Goal: Task Accomplishment & Management: Use online tool/utility

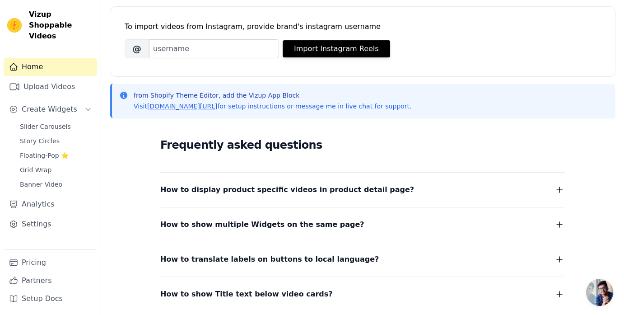
scroll to position [180, 0]
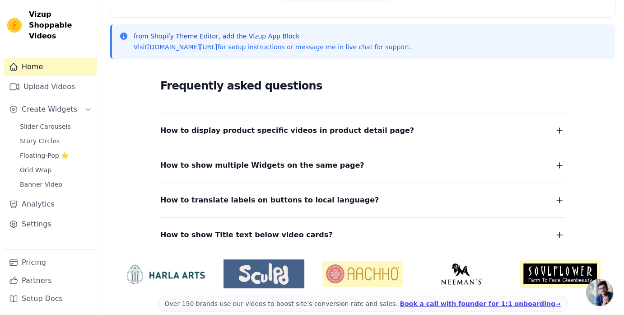
click at [187, 124] on span "How to display product specific videos in product detail page?" at bounding box center [287, 130] width 254 height 13
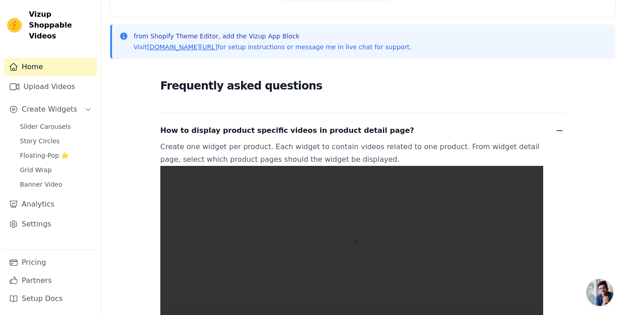
scroll to position [316, 0]
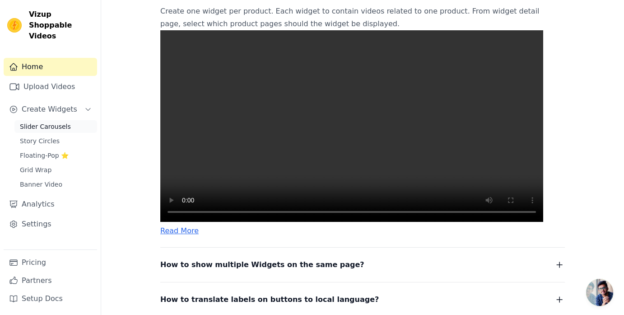
click at [43, 120] on link "Slider Carousels" at bounding box center [55, 126] width 83 height 13
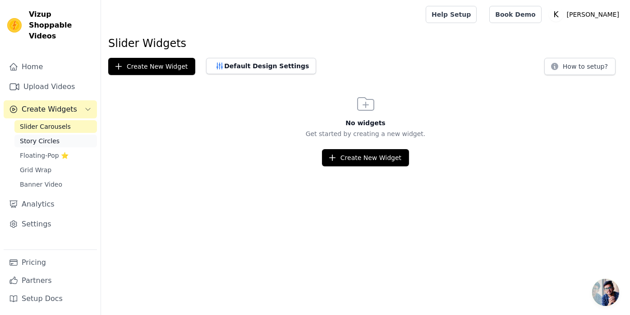
click at [38, 136] on span "Story Circles" at bounding box center [40, 140] width 40 height 9
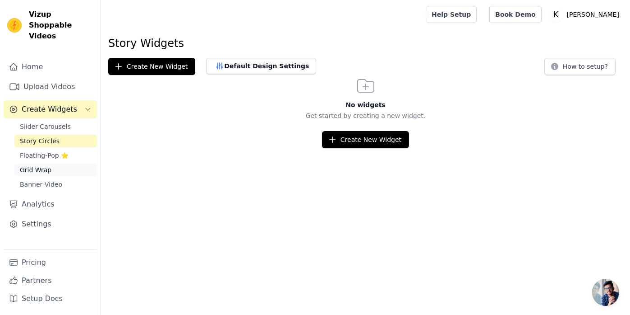
click at [31, 165] on span "Grid Wrap" at bounding box center [36, 169] width 32 height 9
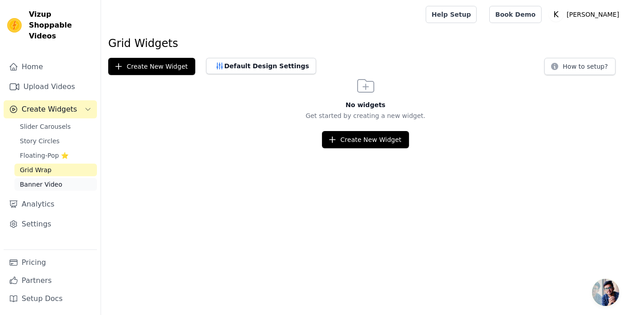
click at [34, 180] on span "Banner Video" at bounding box center [41, 184] width 42 height 9
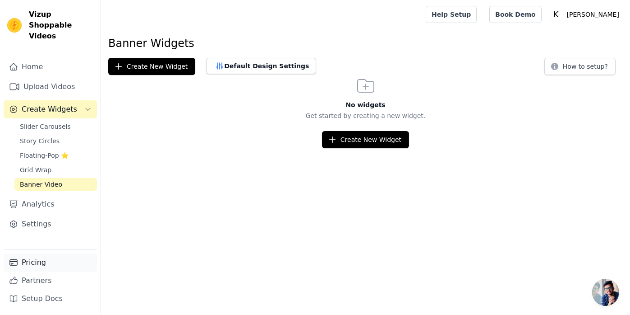
click at [27, 264] on link "Pricing" at bounding box center [50, 262] width 93 height 18
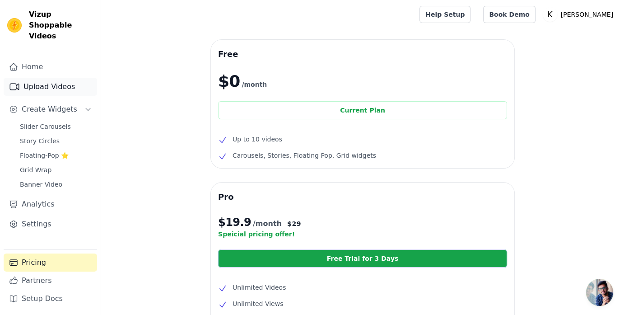
click at [34, 78] on link "Upload Videos" at bounding box center [50, 87] width 93 height 18
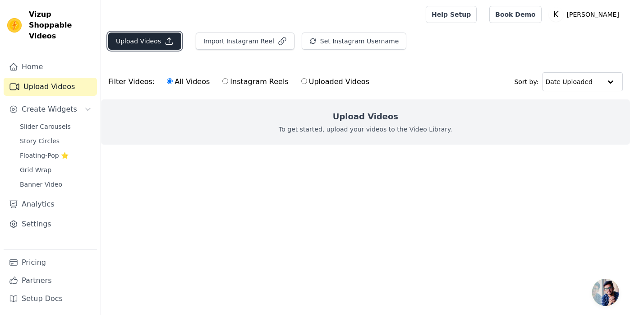
click at [156, 42] on button "Upload Videos" at bounding box center [144, 40] width 73 height 17
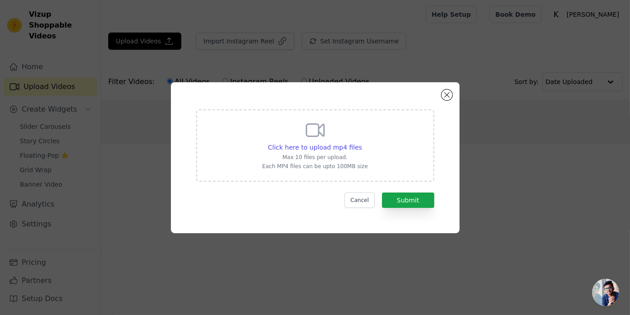
click at [306, 140] on icon at bounding box center [316, 130] width 22 height 22
click at [362, 142] on input "Click here to upload mp4 files Max 10 files per upload. Each MP4 files can be u…" at bounding box center [362, 142] width 0 height 0
type input "C:\fakepath\AQNccohwyJTi2wXucJwv2MHF7ZkohW2LhA4K3Gr6gfnwAO_Jx2xy18sm1XzS-MJIK0M…"
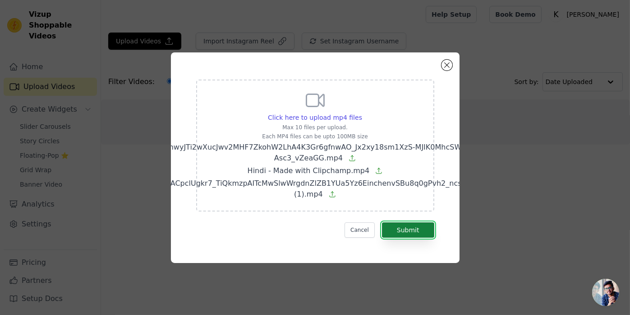
click at [391, 225] on button "Submit" at bounding box center [408, 229] width 52 height 15
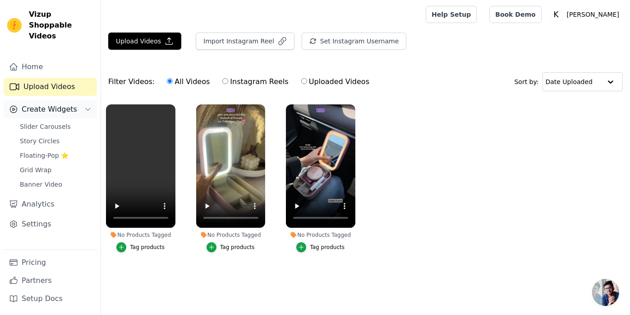
click at [55, 104] on button "Create Widgets" at bounding box center [50, 109] width 93 height 18
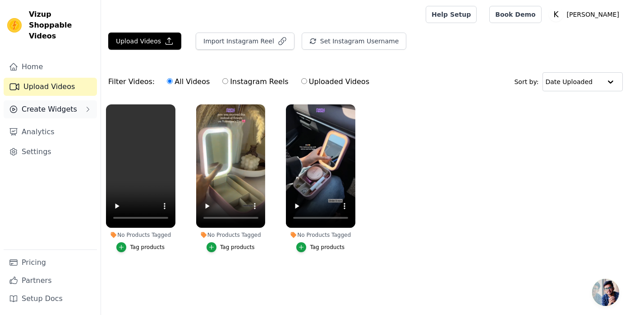
click at [55, 104] on button "Create Widgets" at bounding box center [50, 109] width 93 height 18
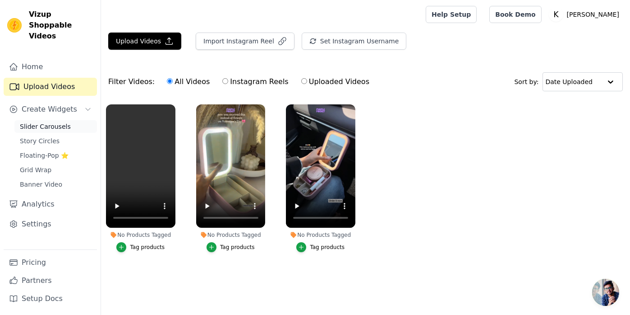
click at [47, 122] on span "Slider Carousels" at bounding box center [45, 126] width 51 height 9
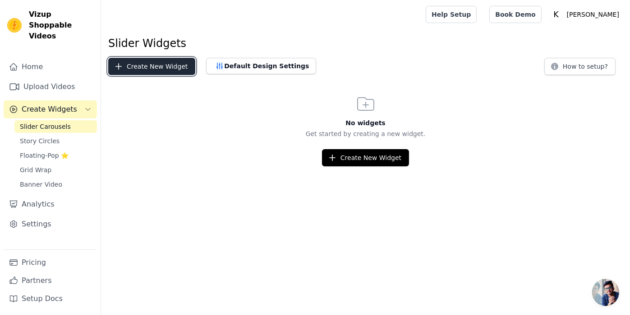
click at [141, 72] on button "Create New Widget" at bounding box center [151, 66] width 87 height 17
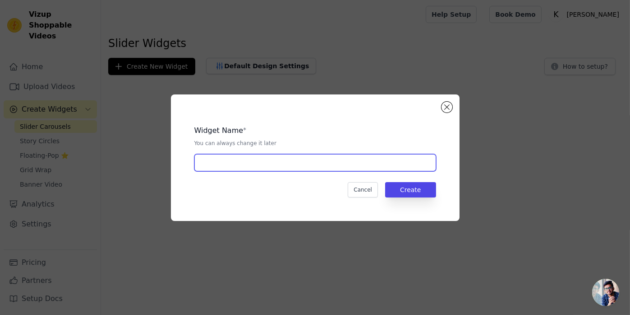
click at [228, 161] on input "text" at bounding box center [315, 162] width 242 height 17
type input "Glowbox"
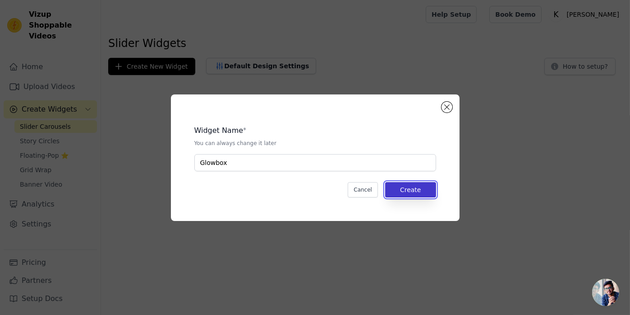
click at [402, 182] on button "Create" at bounding box center [410, 189] width 51 height 15
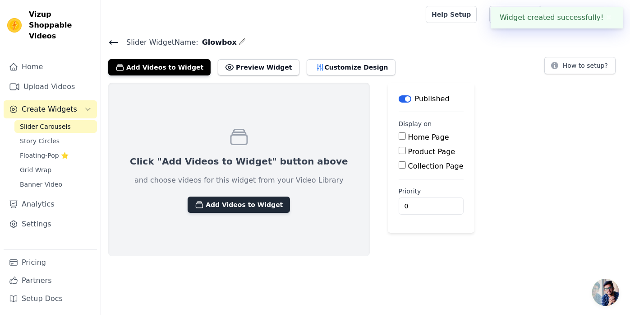
click at [227, 199] on button "Add Videos to Widget" at bounding box center [239, 204] width 102 height 16
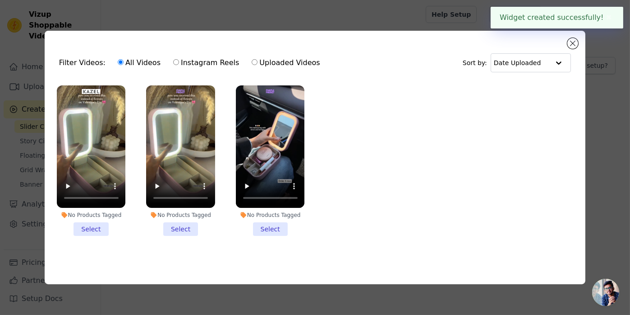
click at [97, 225] on li "No Products Tagged Select" at bounding box center [91, 160] width 69 height 150
click at [0, 0] on input "No Products Tagged Select" at bounding box center [0, 0] width 0 height 0
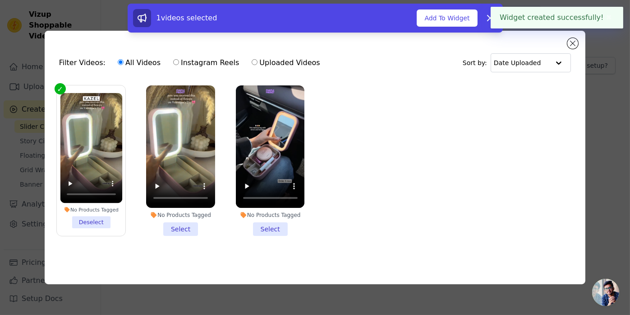
click at [167, 226] on li "No Products Tagged Select" at bounding box center [180, 160] width 69 height 150
click at [0, 0] on input "No Products Tagged Select" at bounding box center [0, 0] width 0 height 0
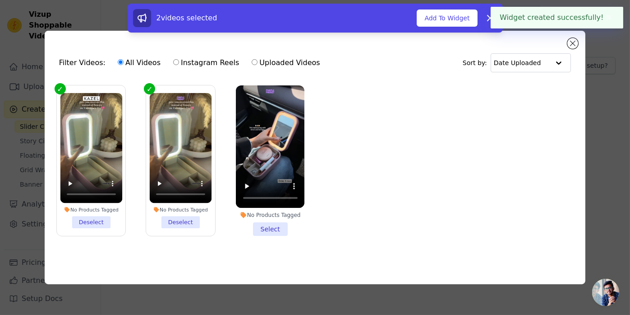
click at [266, 225] on li "No Products Tagged Select" at bounding box center [270, 160] width 69 height 150
click at [0, 0] on input "No Products Tagged Select" at bounding box center [0, 0] width 0 height 0
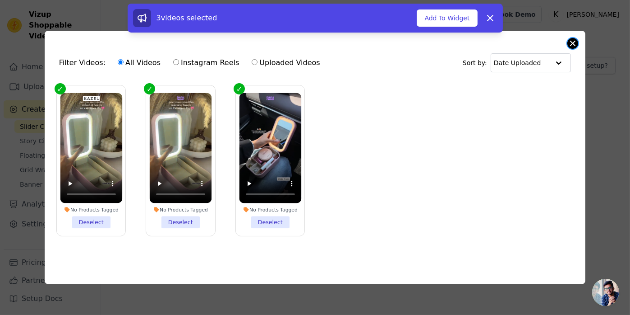
click at [570, 42] on button "Close modal" at bounding box center [573, 43] width 11 height 11
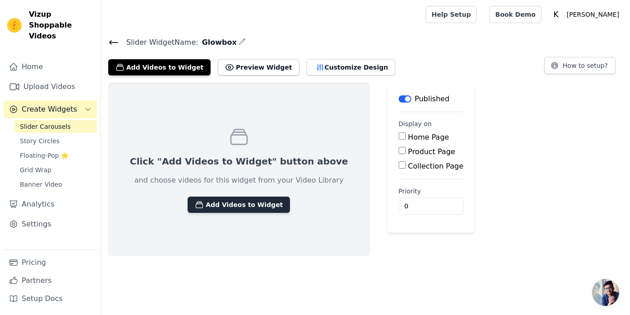
click at [214, 204] on button "Add Videos to Widget" at bounding box center [239, 204] width 102 height 16
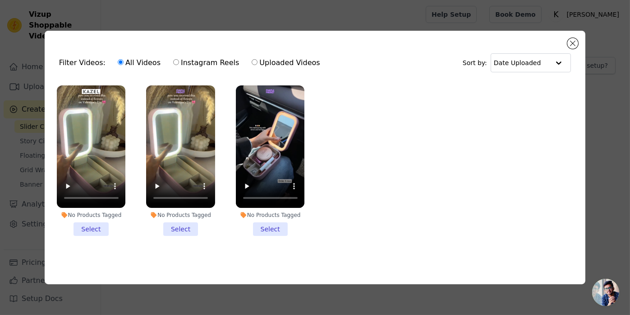
click at [88, 227] on li "No Products Tagged Select" at bounding box center [91, 160] width 69 height 150
click at [0, 0] on input "No Products Tagged Select" at bounding box center [0, 0] width 0 height 0
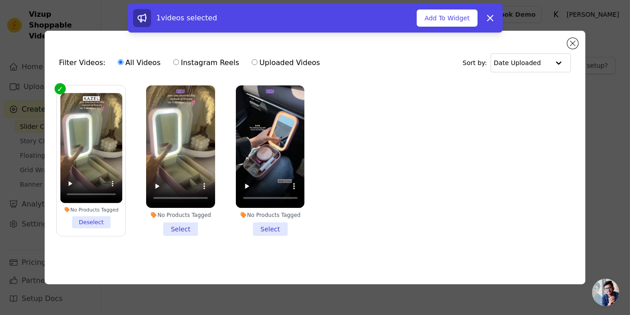
click at [172, 227] on li "No Products Tagged Select" at bounding box center [180, 160] width 69 height 150
click at [0, 0] on input "No Products Tagged Select" at bounding box center [0, 0] width 0 height 0
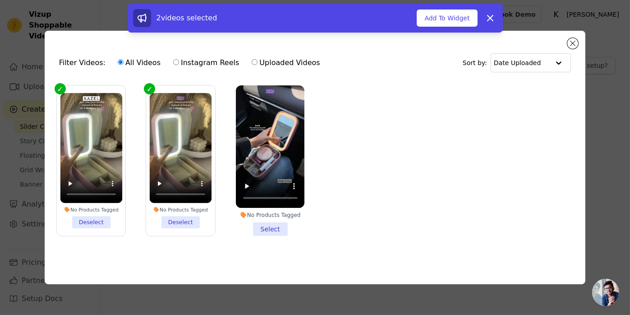
click at [256, 226] on li "No Products Tagged Select" at bounding box center [270, 160] width 69 height 150
click at [0, 0] on input "No Products Tagged Select" at bounding box center [0, 0] width 0 height 0
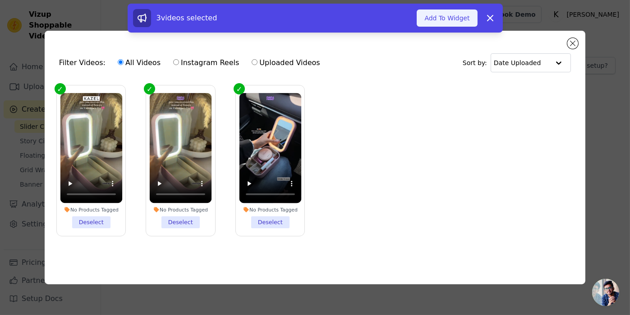
click at [453, 9] on button "Add To Widget" at bounding box center [447, 17] width 60 height 17
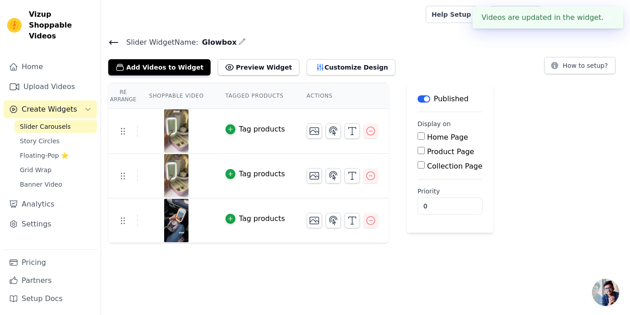
click at [418, 152] on input "Product Page" at bounding box center [421, 150] width 7 height 7
checkbox input "true"
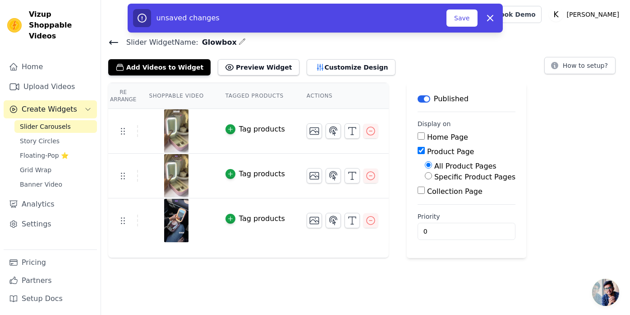
click at [425, 177] on input "Specific Product Pages" at bounding box center [428, 175] width 7 height 7
radio input "true"
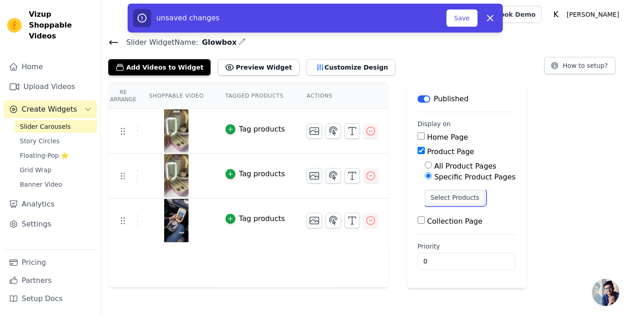
click at [429, 196] on button "Select Products" at bounding box center [455, 197] width 60 height 15
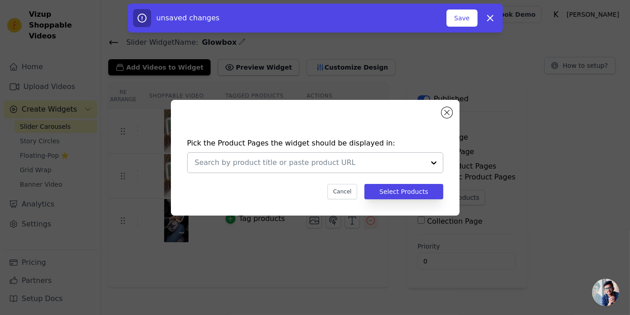
click at [310, 167] on input "text" at bounding box center [310, 162] width 230 height 11
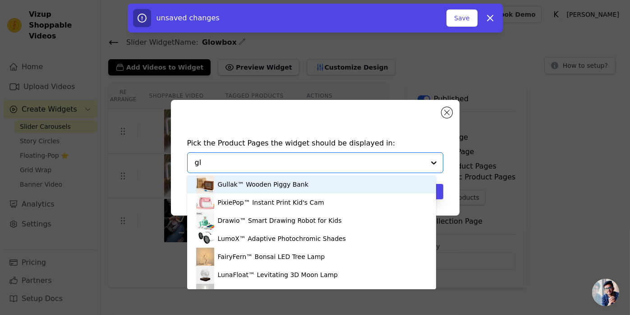
type input "glo"
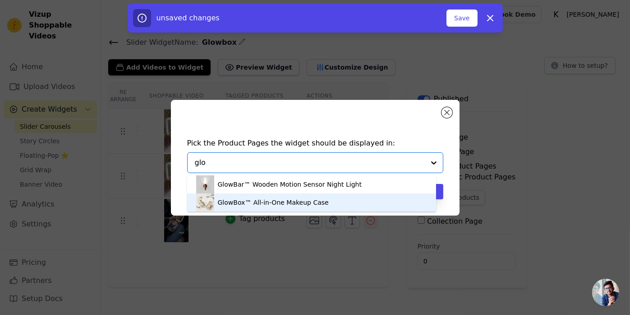
click at [251, 198] on div "GlowBox™ All-in-One Makeup Case" at bounding box center [273, 202] width 111 height 9
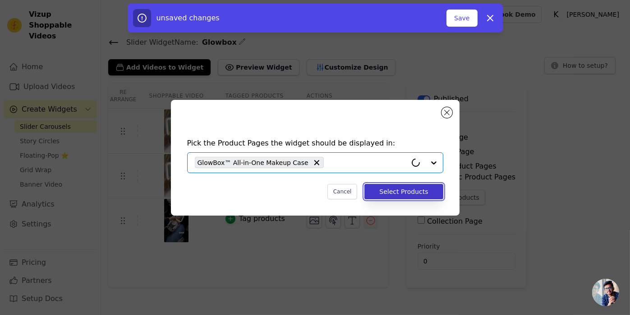
click at [388, 192] on button "Select Products" at bounding box center [404, 191] width 79 height 15
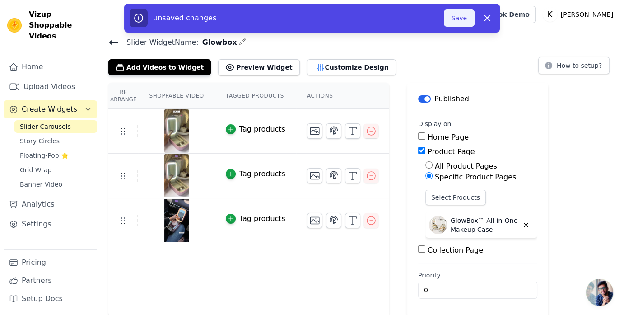
click at [457, 17] on button "Save" at bounding box center [459, 17] width 31 height 17
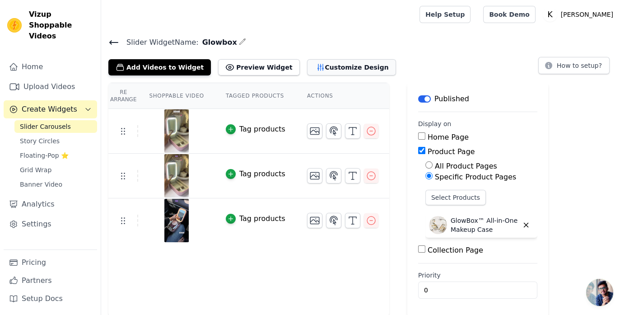
click at [307, 67] on button "Customize Design" at bounding box center [351, 67] width 89 height 16
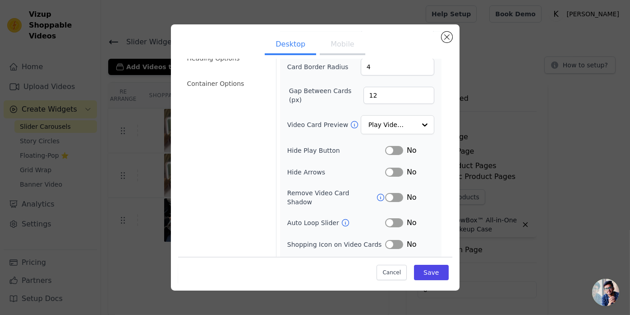
scroll to position [82, 0]
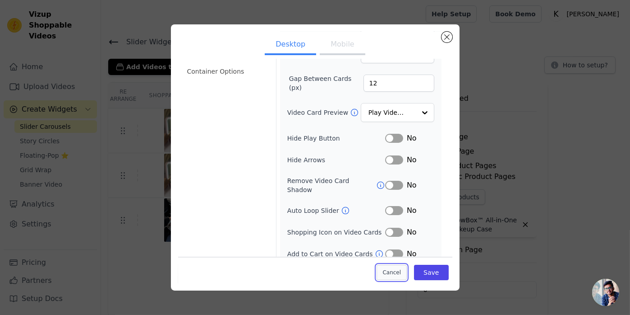
click at [389, 268] on button "Cancel" at bounding box center [392, 271] width 30 height 15
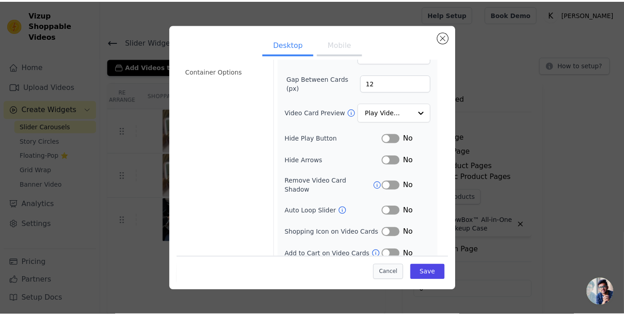
scroll to position [0, 0]
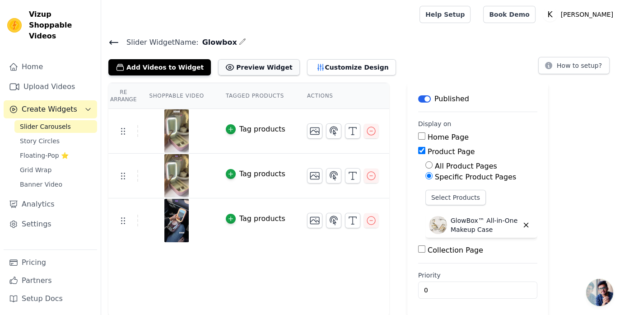
click at [249, 71] on button "Preview Widget" at bounding box center [258, 67] width 81 height 16
click at [307, 63] on button "Customize Design" at bounding box center [351, 67] width 89 height 16
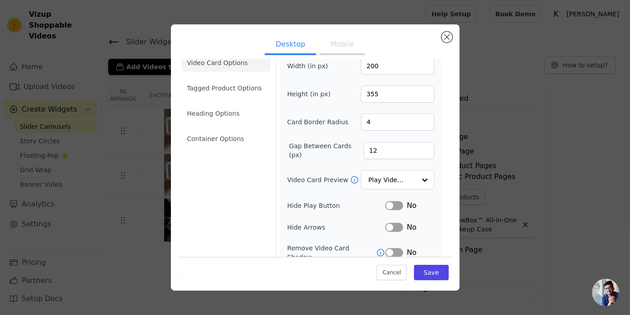
scroll to position [24, 0]
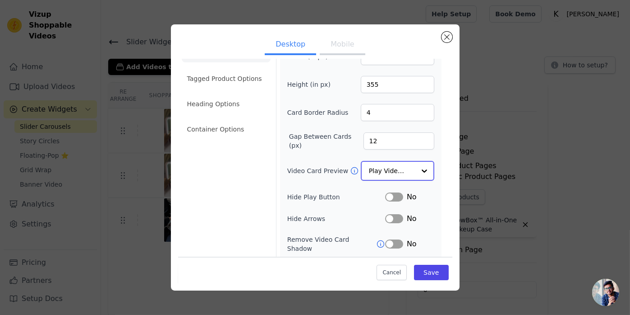
click at [399, 167] on input "Video Card Preview" at bounding box center [392, 171] width 46 height 18
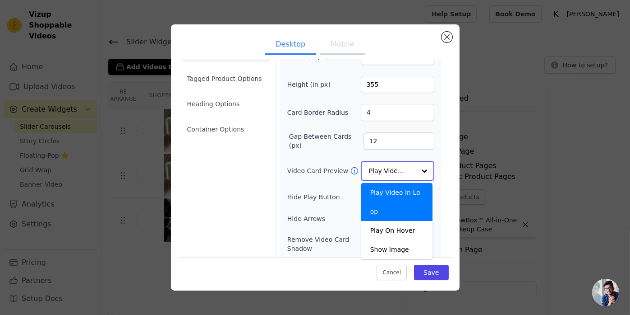
click at [398, 167] on input "Video Card Preview" at bounding box center [392, 171] width 46 height 18
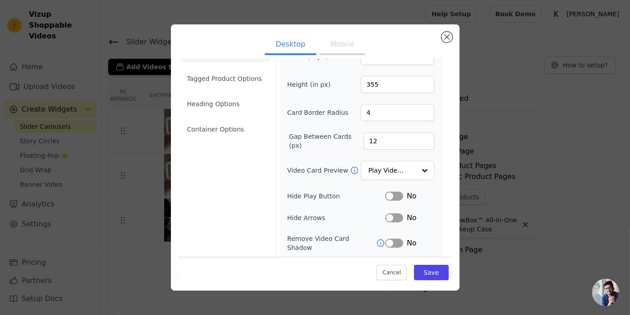
click at [392, 196] on button "Label" at bounding box center [394, 195] width 18 height 9
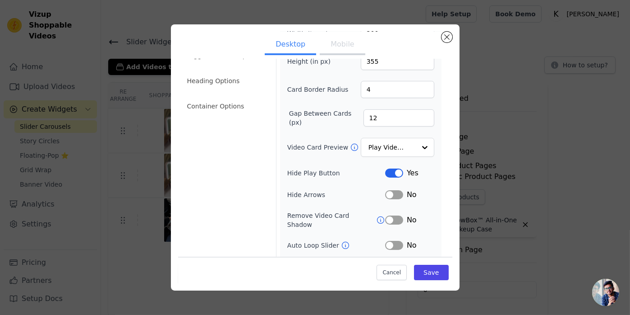
scroll to position [82, 0]
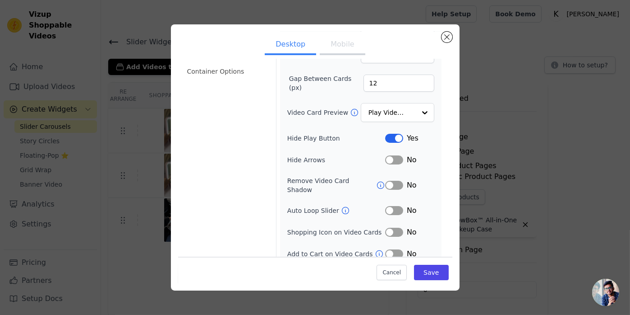
click at [393, 160] on button "Label" at bounding box center [394, 159] width 18 height 9
click at [390, 180] on button "Label" at bounding box center [394, 184] width 18 height 9
click at [390, 206] on button "Label" at bounding box center [394, 210] width 18 height 9
click at [391, 227] on button "Label" at bounding box center [394, 231] width 18 height 9
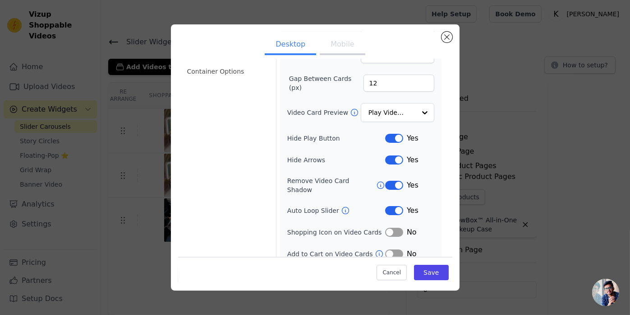
click at [391, 249] on button "Label" at bounding box center [394, 253] width 18 height 9
click at [341, 206] on icon at bounding box center [345, 210] width 9 height 9
click at [387, 227] on button "Label" at bounding box center [394, 231] width 18 height 9
click at [417, 105] on div at bounding box center [425, 113] width 18 height 18
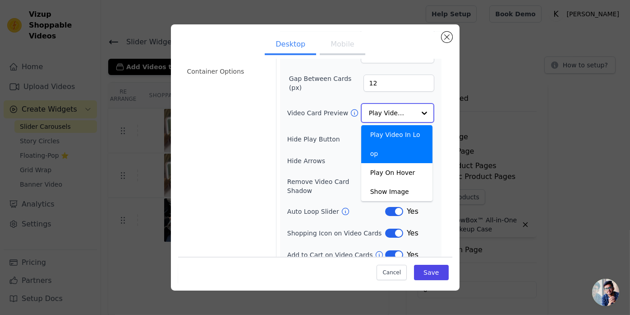
click at [417, 105] on div at bounding box center [425, 113] width 18 height 18
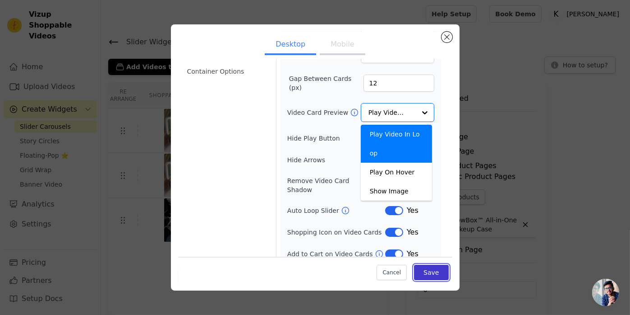
click at [431, 273] on button "Save" at bounding box center [431, 271] width 34 height 15
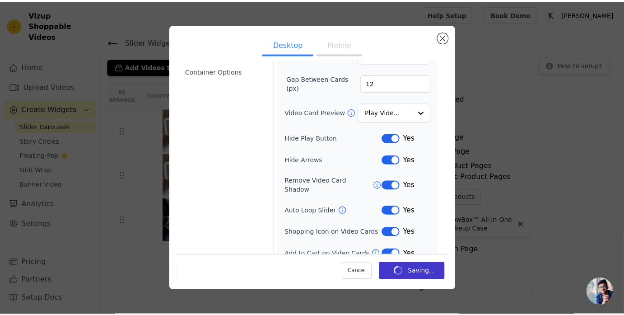
scroll to position [0, 0]
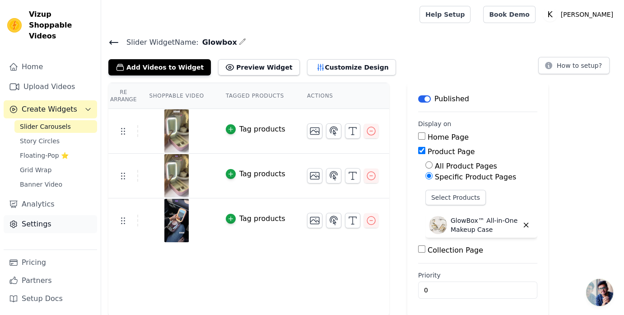
click at [35, 215] on link "Settings" at bounding box center [50, 224] width 93 height 18
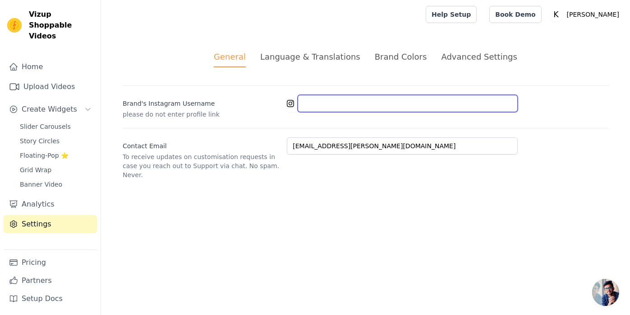
click at [324, 106] on input "Brand's Instagram Username" at bounding box center [408, 103] width 220 height 17
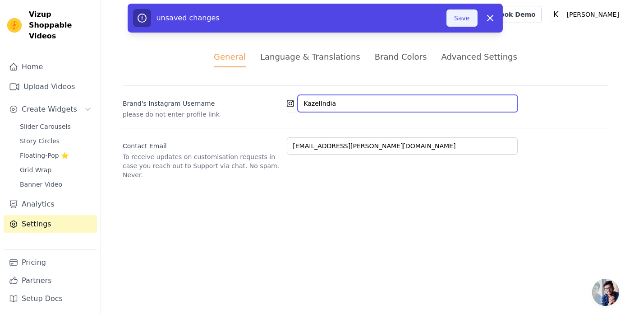
type input "KazelIndia"
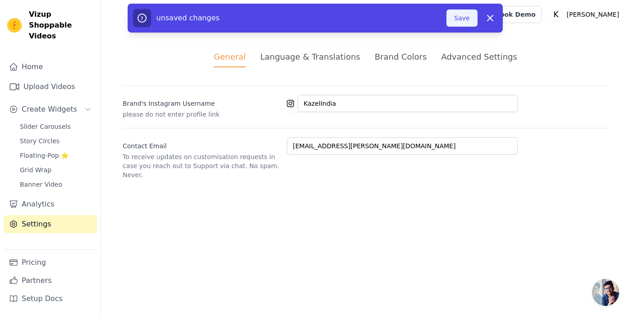
click at [454, 16] on button "Save" at bounding box center [462, 17] width 31 height 17
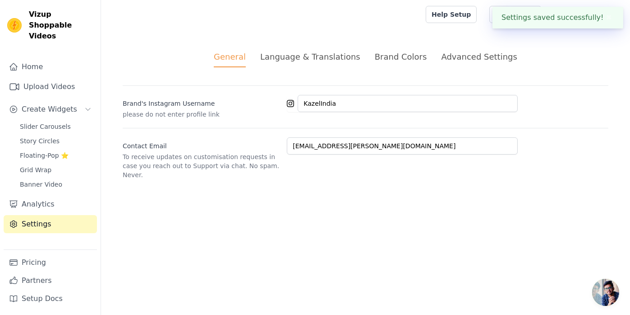
type input "kazelindia"
click at [310, 62] on div "Language & Translations" at bounding box center [310, 57] width 100 height 12
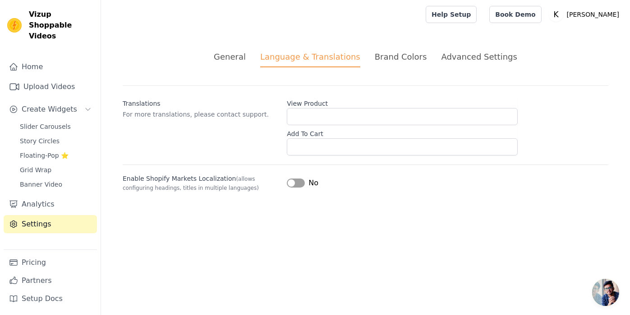
click at [389, 59] on div "Brand Colors" at bounding box center [401, 57] width 52 height 12
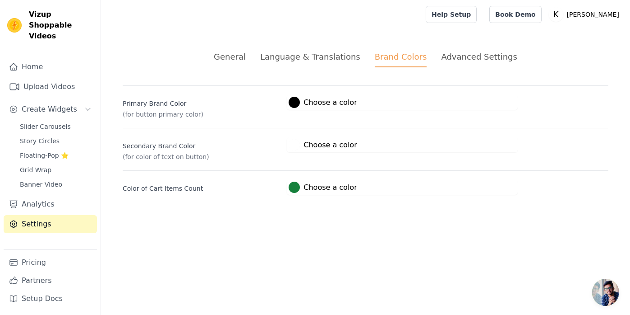
click at [478, 81] on div "General Language & Translations Brand Colors Advanced Settings unsaved changes …" at bounding box center [365, 122] width 529 height 187
drag, startPoint x: 446, startPoint y: 70, endPoint x: 441, endPoint y: 60, distance: 11.7
click at [446, 70] on div "General Language & Translations Brand Colors Advanced Settings unsaved changes …" at bounding box center [365, 122] width 529 height 187
click at [441, 60] on div "Advanced Settings" at bounding box center [479, 57] width 76 height 12
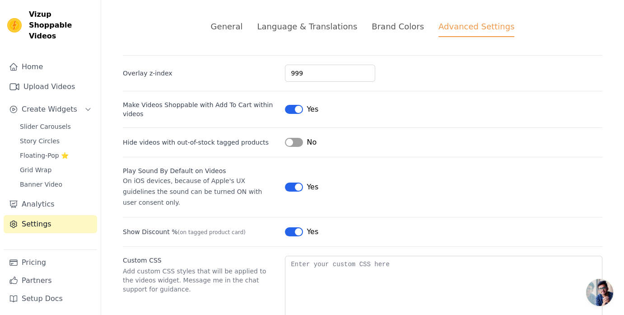
scroll to position [45, 0]
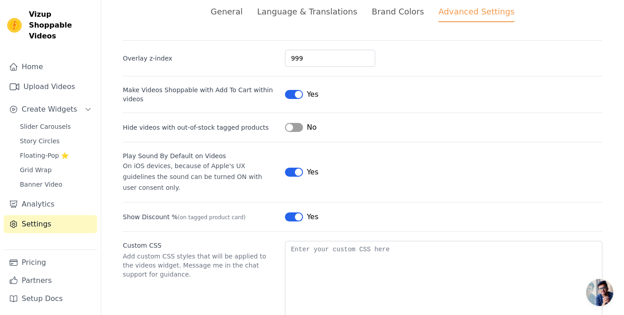
click at [293, 167] on button "Label" at bounding box center [294, 171] width 18 height 9
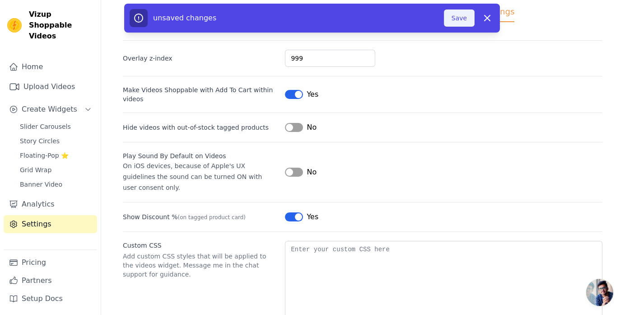
click at [464, 19] on button "Save" at bounding box center [459, 17] width 31 height 17
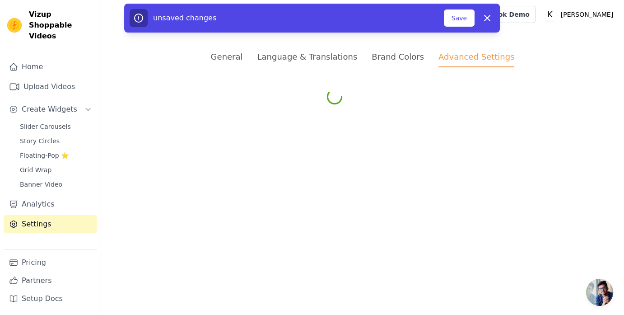
scroll to position [0, 0]
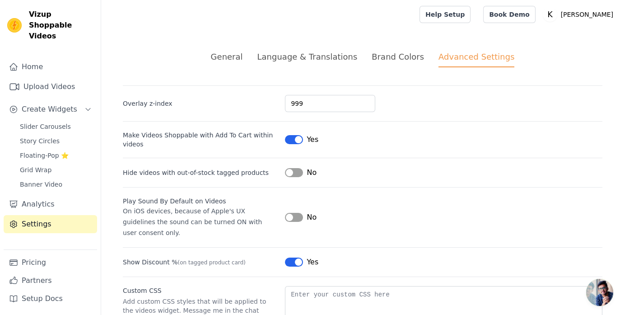
click at [290, 136] on button "Label" at bounding box center [294, 139] width 18 height 9
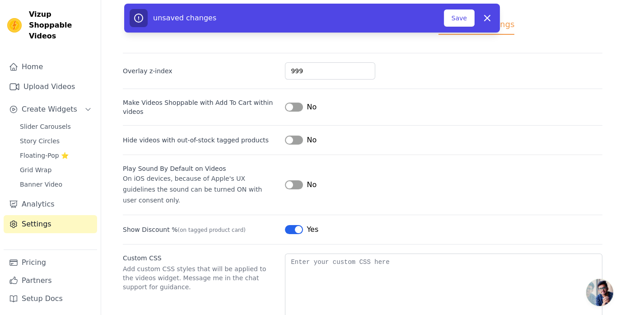
scroll to position [60, 0]
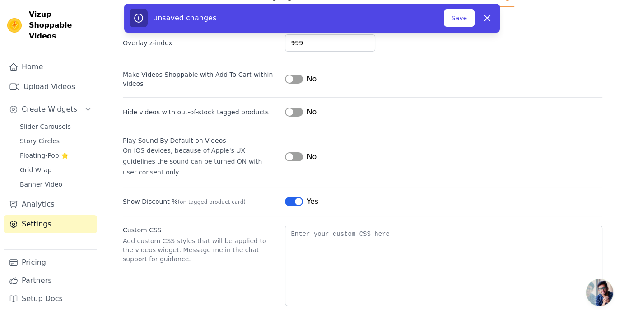
click at [297, 152] on button "Label" at bounding box center [294, 156] width 18 height 9
click at [457, 21] on button "Save" at bounding box center [459, 17] width 31 height 17
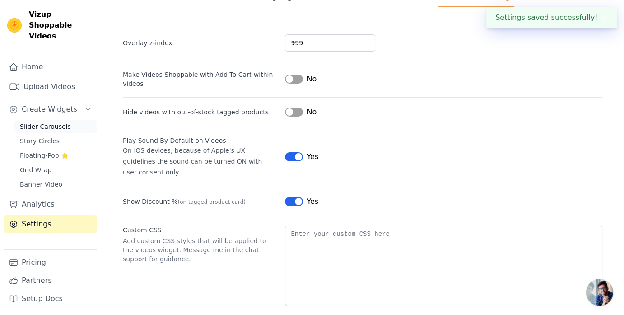
click at [48, 122] on span "Slider Carousels" at bounding box center [45, 126] width 51 height 9
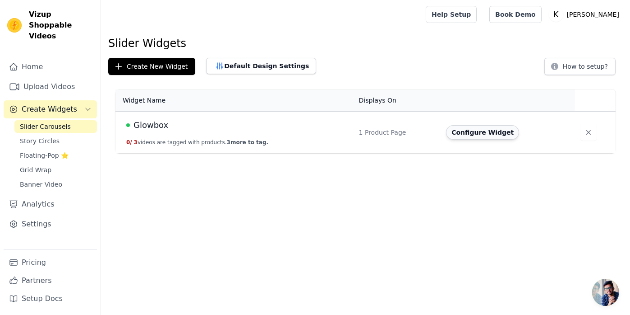
click at [470, 131] on button "Configure Widget" at bounding box center [482, 132] width 73 height 14
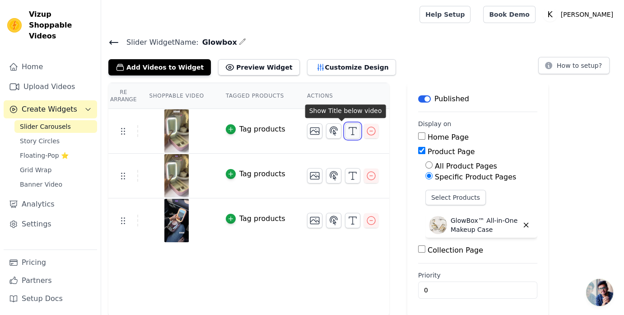
click at [347, 129] on icon "button" at bounding box center [352, 130] width 11 height 11
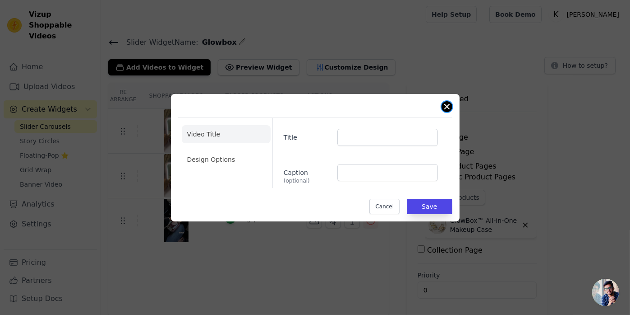
click at [443, 107] on button "Close modal" at bounding box center [447, 106] width 11 height 11
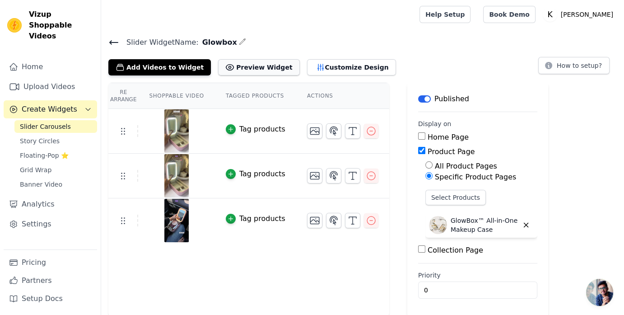
click at [235, 74] on button "Preview Widget" at bounding box center [258, 67] width 81 height 16
click at [365, 134] on icon "button" at bounding box center [370, 130] width 11 height 11
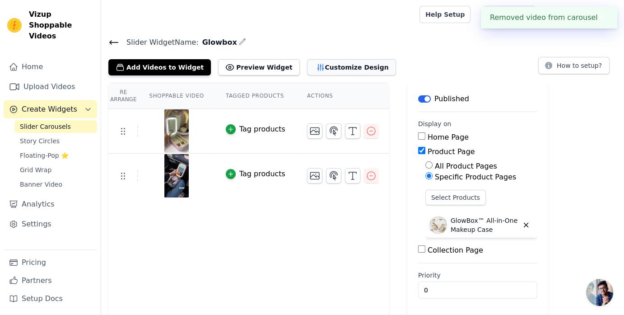
click at [307, 71] on button "Customize Design" at bounding box center [351, 67] width 89 height 16
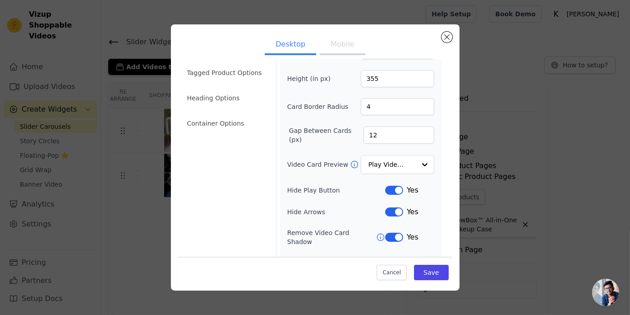
scroll to position [45, 0]
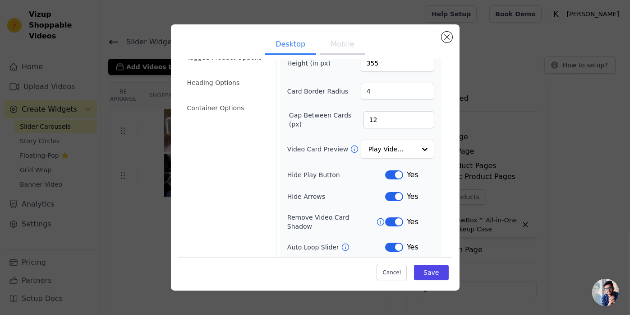
click at [376, 217] on icon at bounding box center [380, 221] width 9 height 9
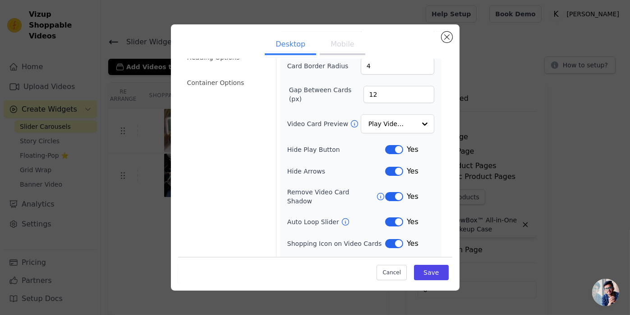
scroll to position [82, 0]
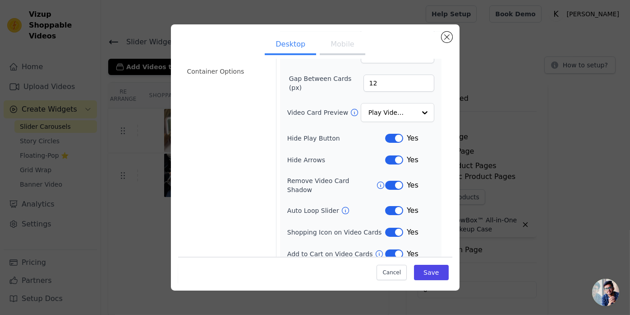
click at [385, 227] on button "Label" at bounding box center [394, 231] width 18 height 9
click at [392, 249] on button "Label" at bounding box center [394, 253] width 18 height 9
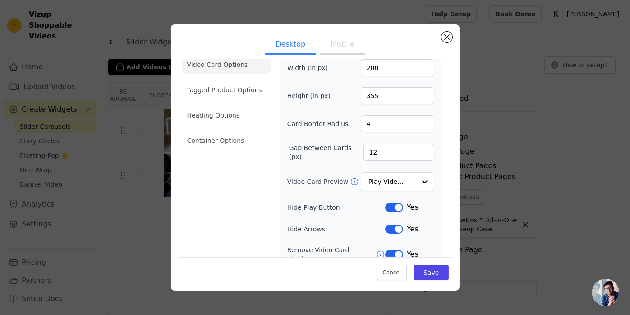
scroll to position [0, 0]
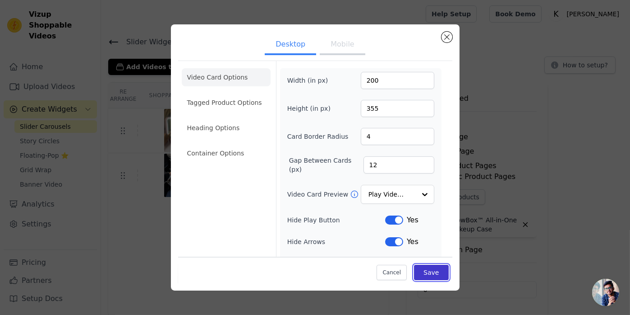
click at [426, 277] on button "Save" at bounding box center [431, 271] width 34 height 15
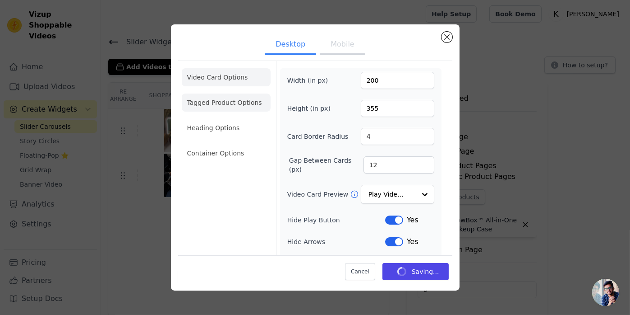
click at [230, 102] on li "Tagged Product Options" at bounding box center [226, 102] width 89 height 18
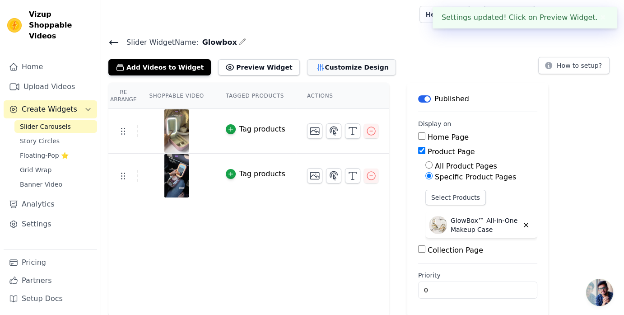
click at [333, 69] on button "Customize Design" at bounding box center [351, 67] width 89 height 16
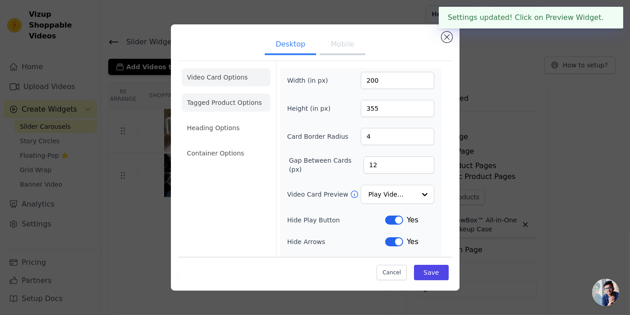
click at [238, 102] on li "Tagged Product Options" at bounding box center [226, 102] width 89 height 18
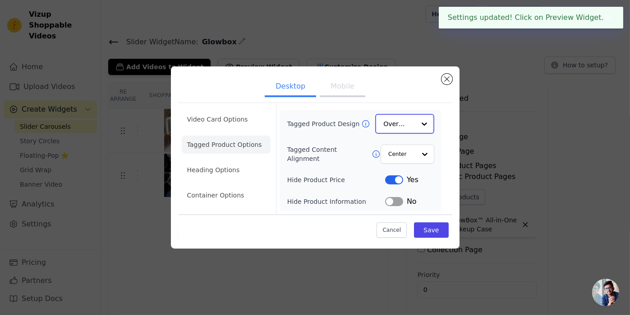
click at [390, 120] on input "Tagged Product Design" at bounding box center [400, 124] width 32 height 18
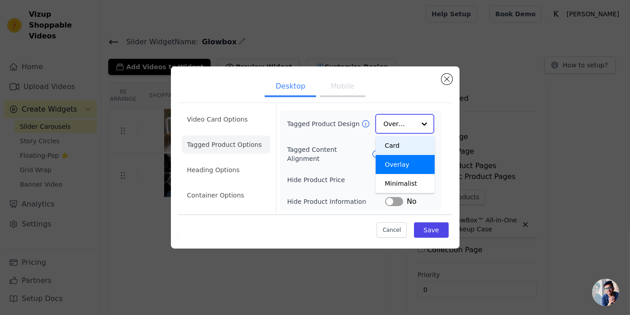
click at [390, 141] on div "Card" at bounding box center [405, 145] width 59 height 19
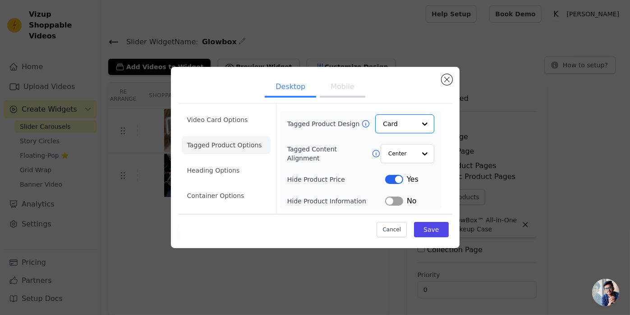
click at [404, 105] on form "Tagged Product Design Option Card, selected. Select is focused, type to refine …" at bounding box center [360, 158] width 169 height 110
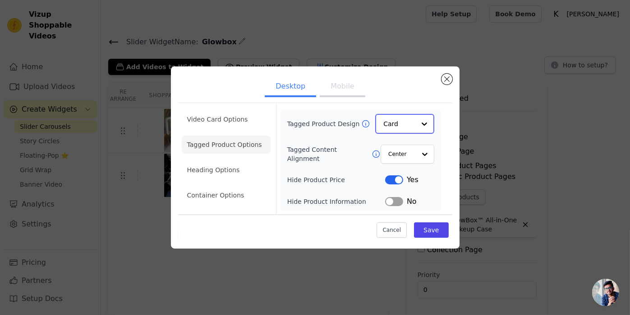
click at [393, 125] on input "Tagged Product Design" at bounding box center [400, 124] width 32 height 18
click at [398, 149] on div "Card" at bounding box center [405, 145] width 59 height 19
click at [409, 130] on input "Tagged Product Design" at bounding box center [400, 124] width 32 height 18
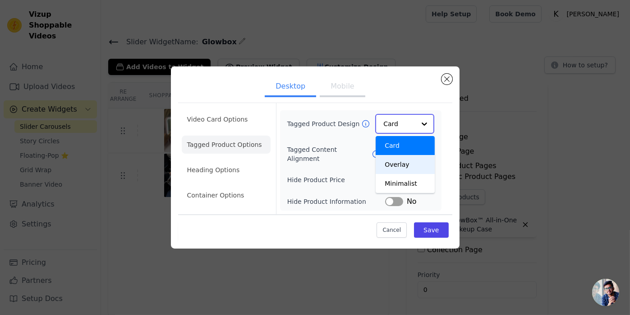
click at [397, 158] on div "Overlay" at bounding box center [405, 164] width 59 height 19
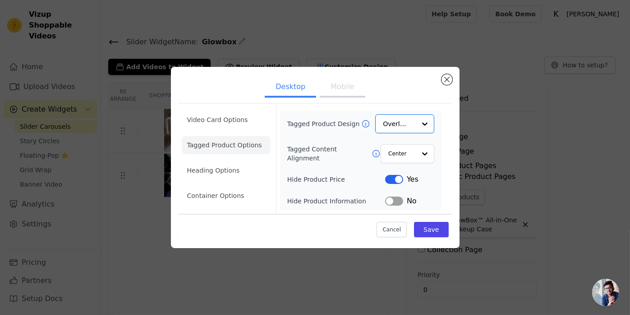
click at [441, 120] on form "Tagged Product Design Option Overlay, selected. Select is focused, type to refi…" at bounding box center [360, 158] width 169 height 110
click at [396, 177] on button "Label" at bounding box center [394, 179] width 18 height 9
click at [245, 169] on li "Heading Options" at bounding box center [226, 170] width 89 height 18
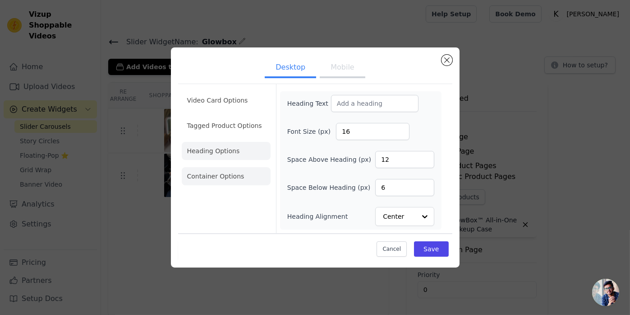
click at [236, 181] on li "Container Options" at bounding box center [226, 176] width 89 height 18
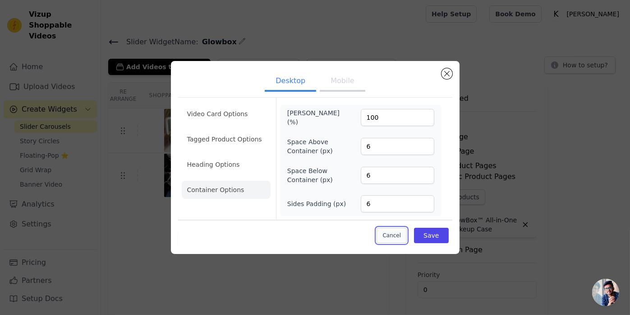
click at [390, 232] on button "Cancel" at bounding box center [392, 234] width 30 height 15
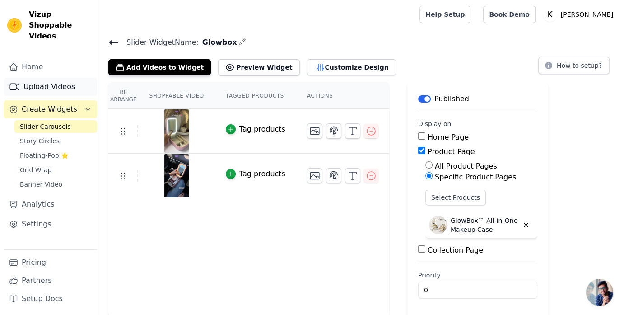
click at [44, 78] on link "Upload Videos" at bounding box center [50, 87] width 93 height 18
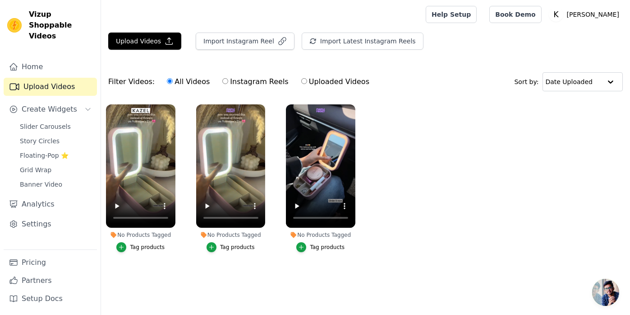
click at [385, 134] on ul "No Products Tagged Tag products No Products Tagged Tag products No Products Tag…" at bounding box center [365, 187] width 529 height 176
click at [353, 105] on icon "button" at bounding box center [354, 106] width 4 height 4
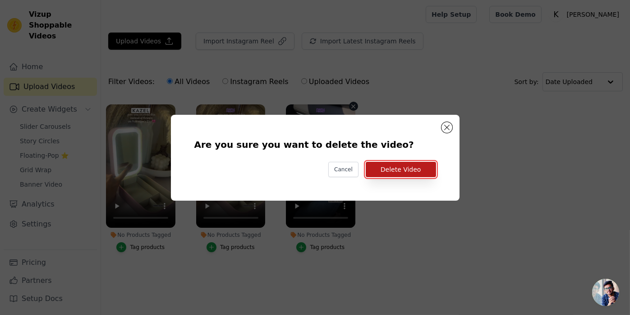
click at [398, 169] on button "Delete Video" at bounding box center [401, 169] width 70 height 15
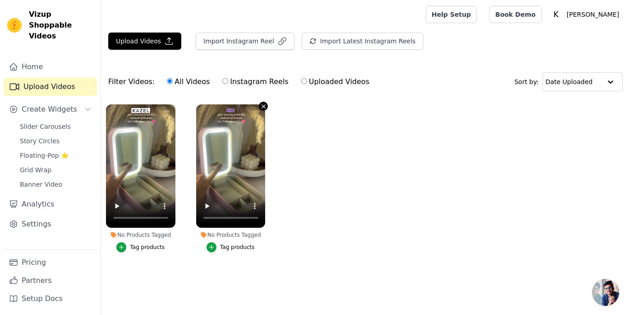
click at [260, 105] on icon "button" at bounding box center [263, 106] width 7 height 7
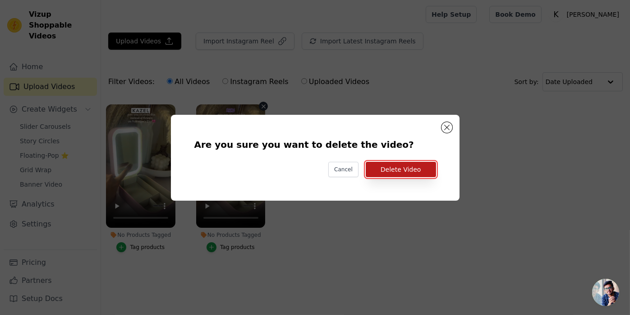
click at [386, 171] on button "Delete Video" at bounding box center [401, 169] width 70 height 15
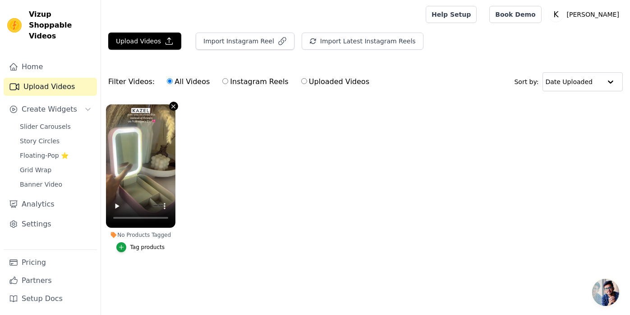
click at [172, 105] on icon "button" at bounding box center [173, 106] width 7 height 7
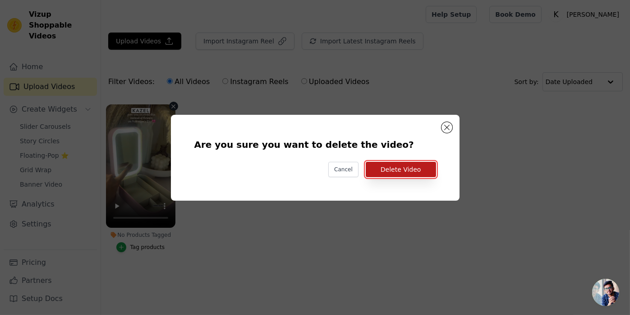
click at [387, 170] on button "Delete Video" at bounding box center [401, 169] width 70 height 15
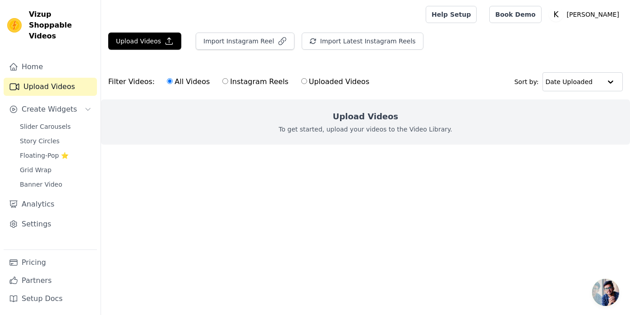
click at [249, 80] on label "Instagram Reels" at bounding box center [255, 82] width 67 height 12
click at [228, 80] on input "Instagram Reels" at bounding box center [225, 81] width 6 height 6
radio input "true"
click at [354, 114] on h2 "Upload Videos" at bounding box center [365, 116] width 65 height 13
click at [208, 44] on button "Import Instagram Reel" at bounding box center [245, 40] width 99 height 17
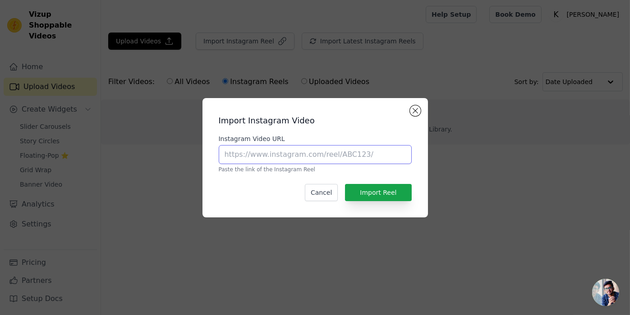
click at [303, 150] on input "Instagram Video URL" at bounding box center [315, 154] width 193 height 19
paste input "https://www.youtube.com/shorts/vj1tVGJ4odI"
type input "https://www.youtube.com/shorts/vj1tVGJ4odI"
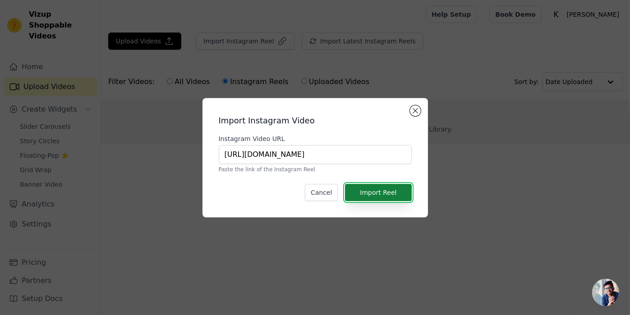
click at [377, 198] on button "Import Reel" at bounding box center [378, 192] width 66 height 17
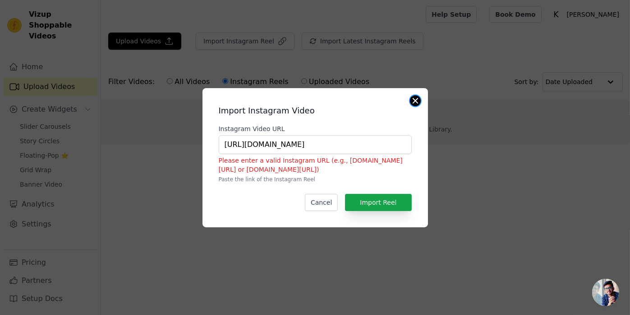
click at [416, 103] on button "Close modal" at bounding box center [415, 100] width 11 height 11
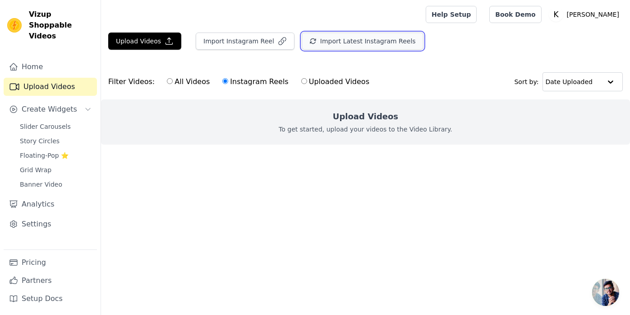
click at [320, 44] on button "Import Latest Instagram Reels" at bounding box center [363, 40] width 122 height 17
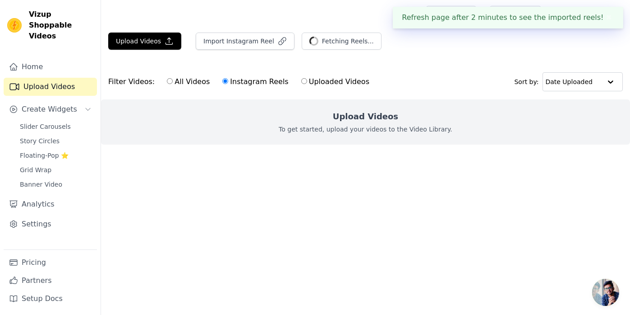
click at [605, 19] on button "✖" at bounding box center [609, 17] width 10 height 11
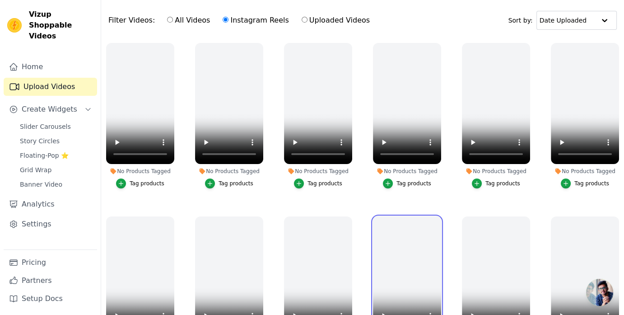
scroll to position [46, 0]
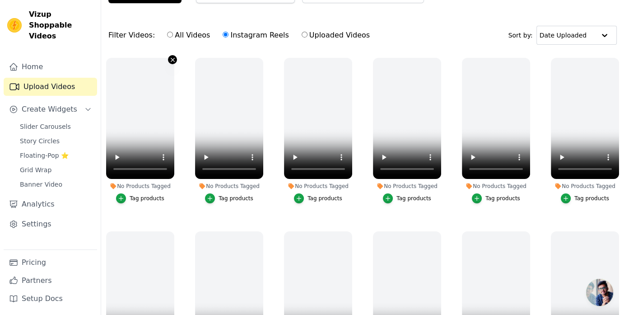
click at [170, 58] on icon "button" at bounding box center [172, 59] width 7 height 7
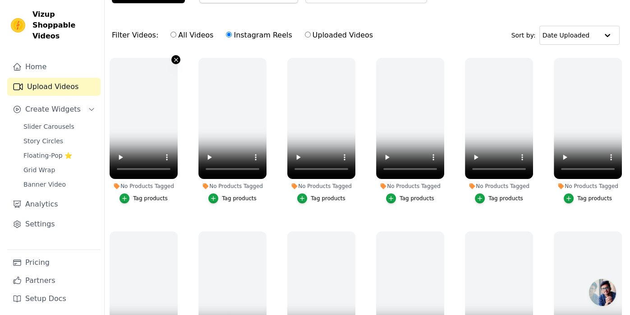
scroll to position [0, 0]
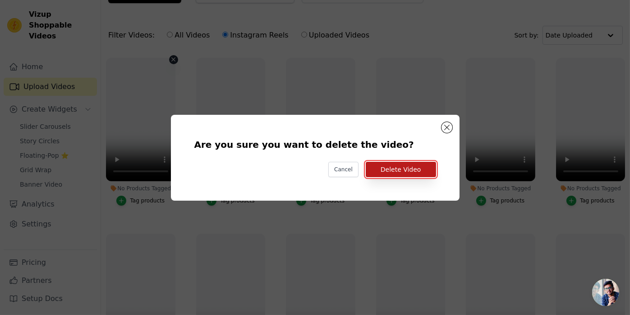
click at [393, 171] on button "Delete Video" at bounding box center [401, 169] width 70 height 15
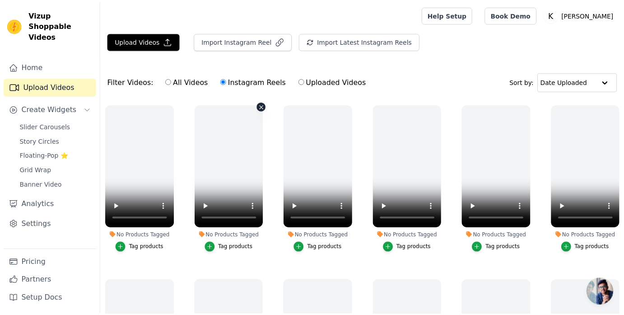
scroll to position [46, 0]
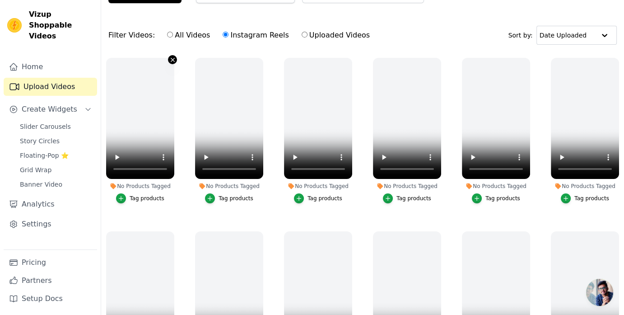
click at [172, 58] on icon "button" at bounding box center [172, 59] width 7 height 7
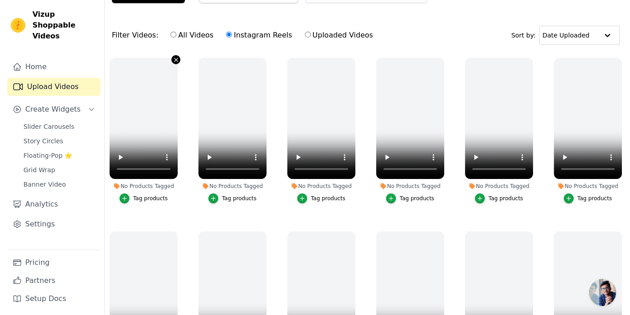
scroll to position [0, 0]
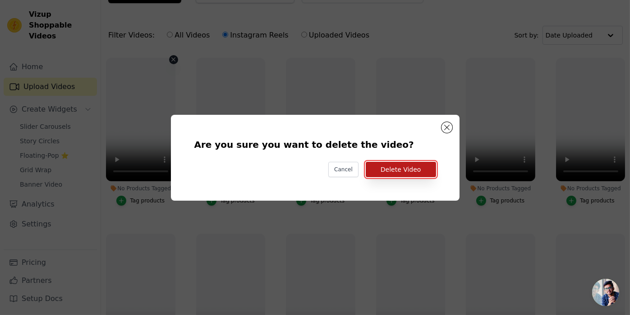
click at [394, 171] on button "Delete Video" at bounding box center [401, 169] width 70 height 15
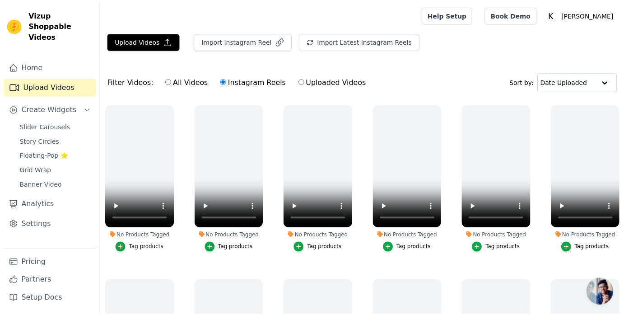
scroll to position [46, 0]
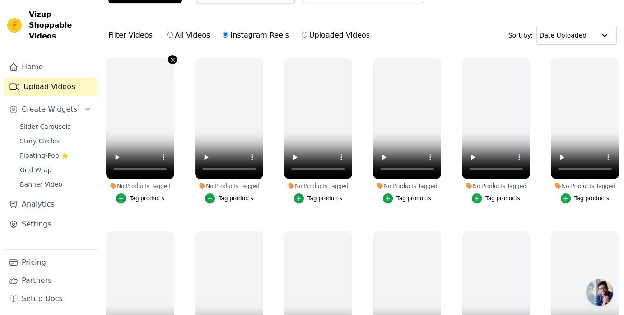
click at [169, 58] on icon "button" at bounding box center [172, 59] width 7 height 7
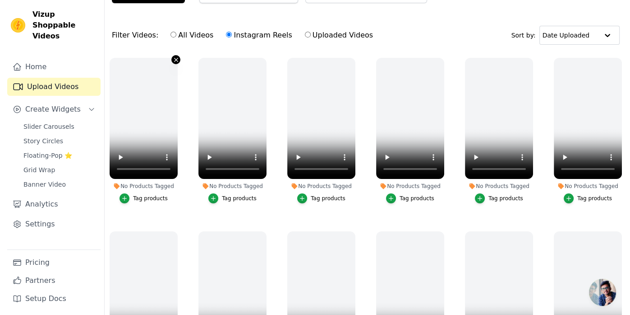
scroll to position [0, 0]
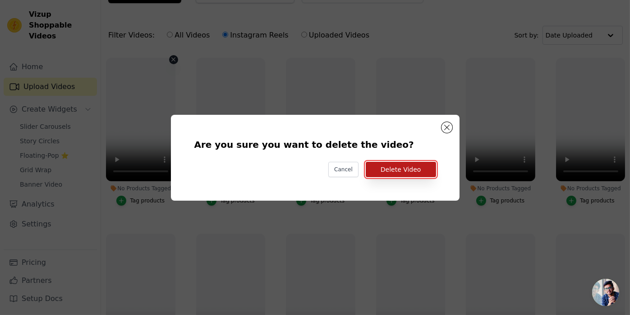
click at [377, 169] on button "Delete Video" at bounding box center [401, 169] width 70 height 15
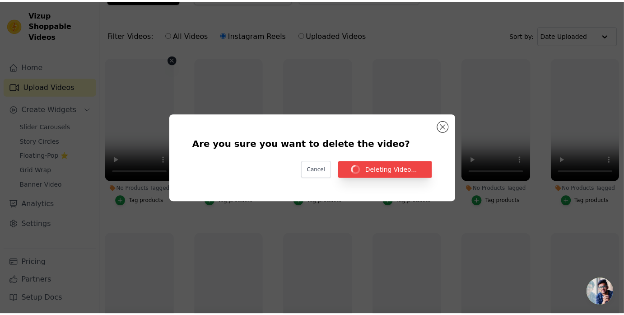
scroll to position [46, 0]
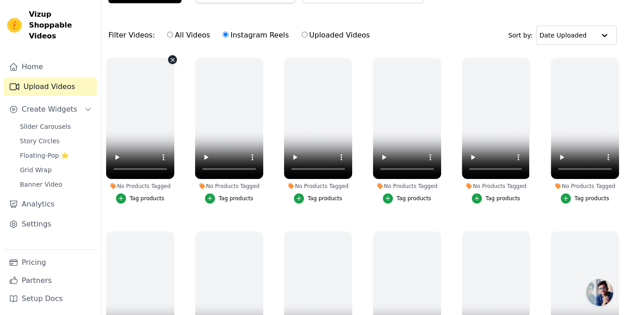
click at [170, 58] on icon "button" at bounding box center [172, 59] width 7 height 7
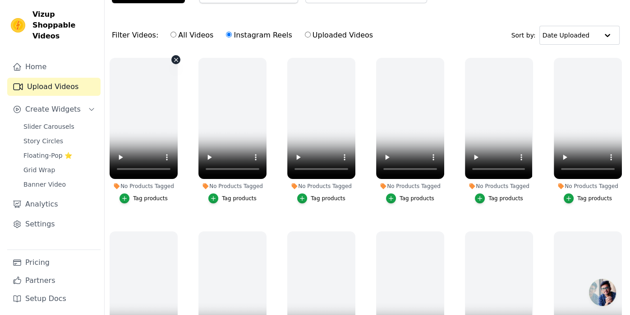
scroll to position [0, 0]
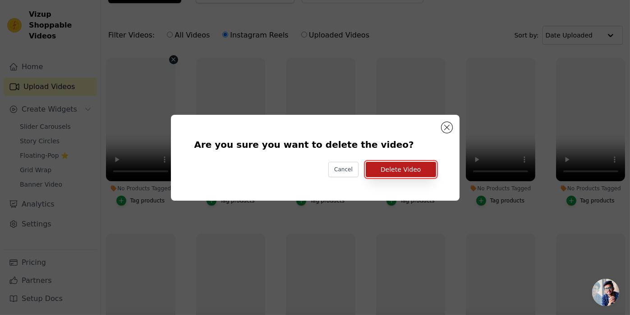
click at [386, 170] on button "Delete Video" at bounding box center [401, 169] width 70 height 15
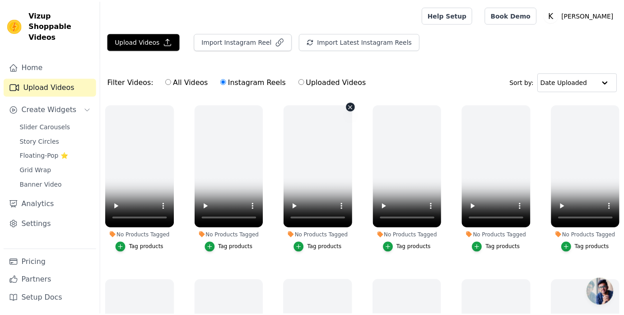
scroll to position [46, 0]
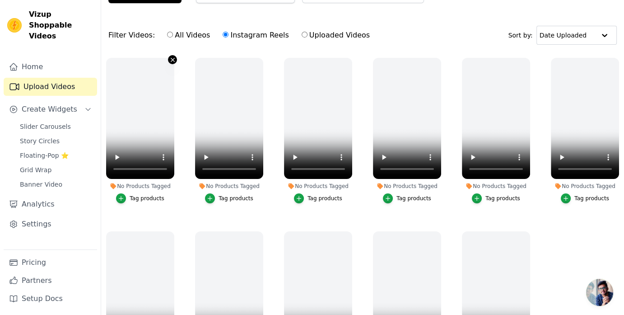
click at [169, 59] on icon "button" at bounding box center [172, 59] width 7 height 7
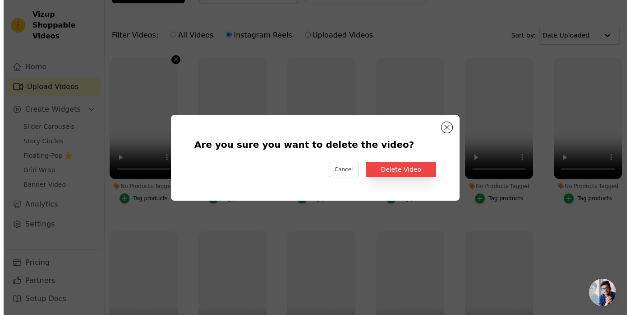
scroll to position [0, 0]
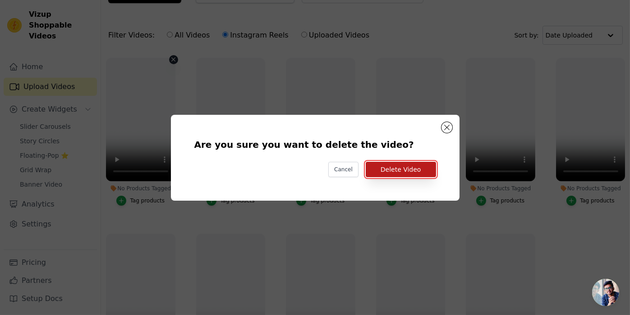
click at [384, 166] on button "Delete Video" at bounding box center [401, 169] width 70 height 15
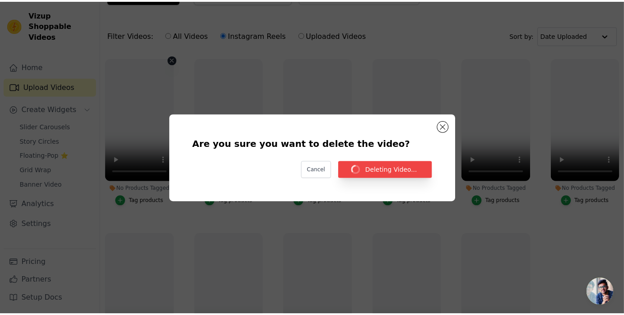
scroll to position [46, 0]
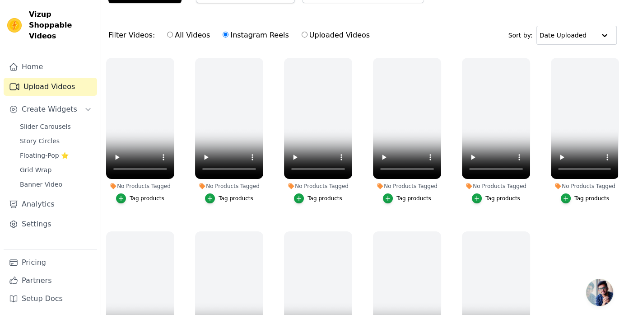
click at [167, 33] on label "All Videos" at bounding box center [189, 35] width 44 height 12
click at [167, 33] on input "All Videos" at bounding box center [170, 35] width 6 height 6
radio input "true"
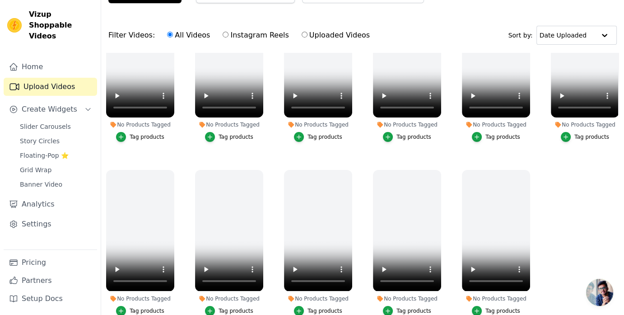
scroll to position [63, 0]
click at [259, 170] on icon "button" at bounding box center [261, 172] width 4 height 4
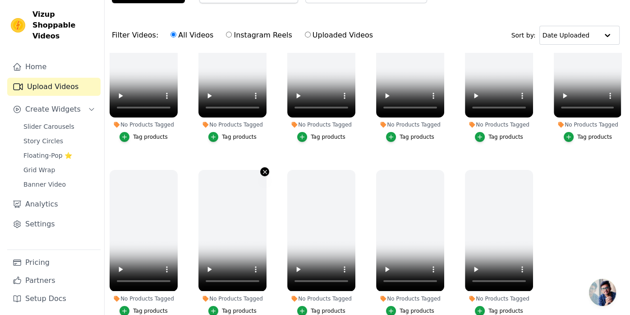
scroll to position [0, 0]
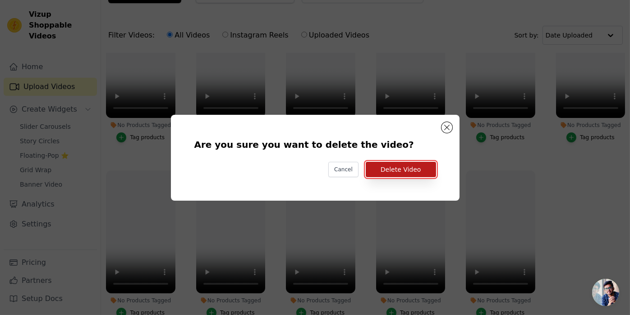
click at [392, 171] on button "Delete Video" at bounding box center [401, 169] width 70 height 15
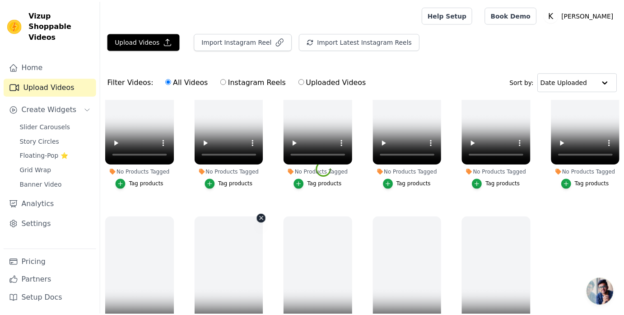
scroll to position [46, 0]
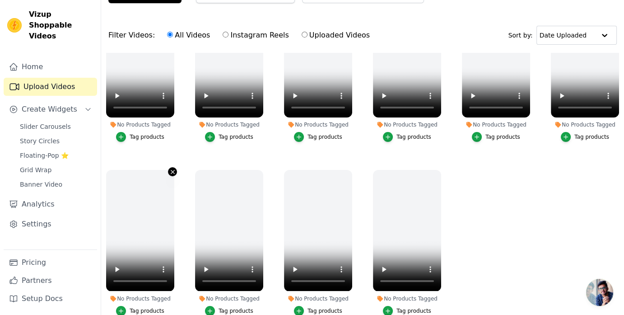
click at [172, 169] on icon "button" at bounding box center [172, 171] width 7 height 7
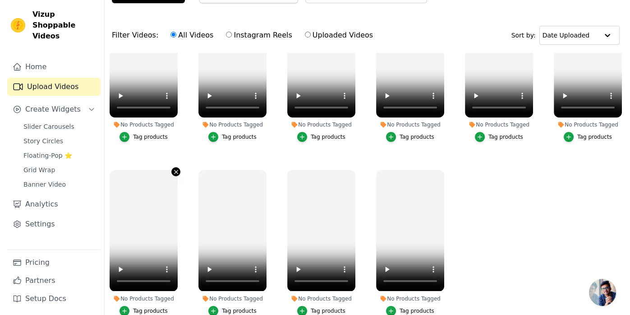
scroll to position [0, 0]
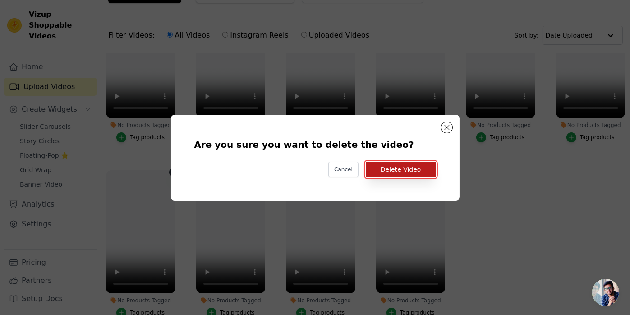
click at [427, 167] on button "Delete Video" at bounding box center [401, 169] width 70 height 15
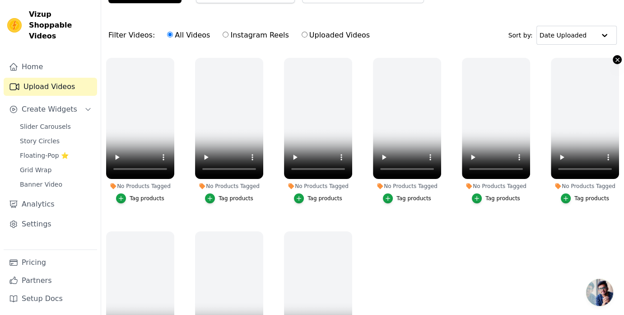
click at [614, 60] on icon "button" at bounding box center [617, 59] width 7 height 7
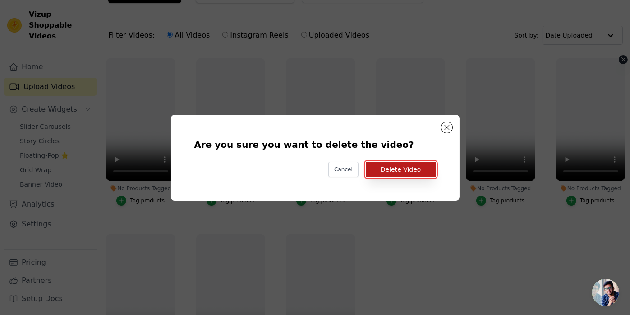
click at [428, 165] on button "Delete Video" at bounding box center [401, 169] width 70 height 15
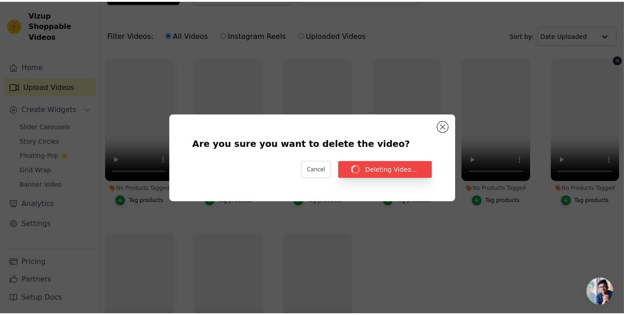
scroll to position [46, 0]
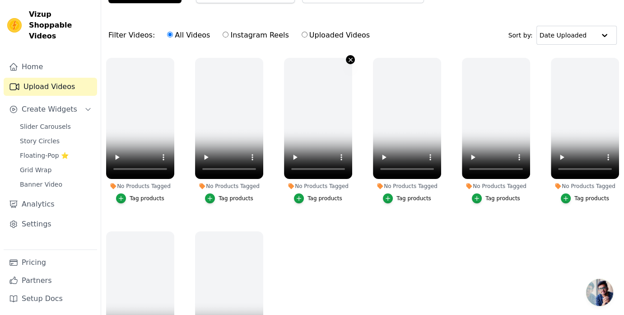
click at [348, 59] on icon "button" at bounding box center [350, 60] width 4 height 4
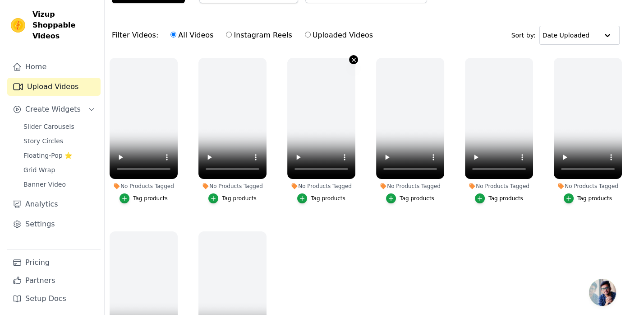
scroll to position [0, 0]
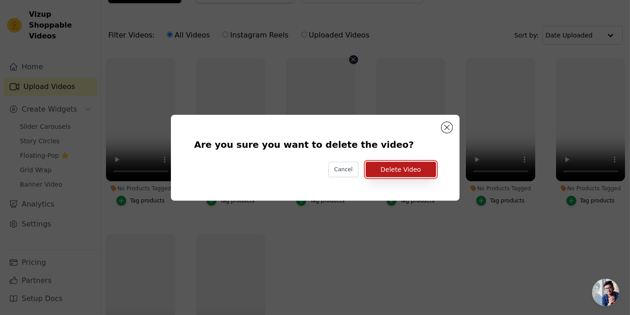
click at [405, 169] on button "Delete Video" at bounding box center [401, 169] width 70 height 15
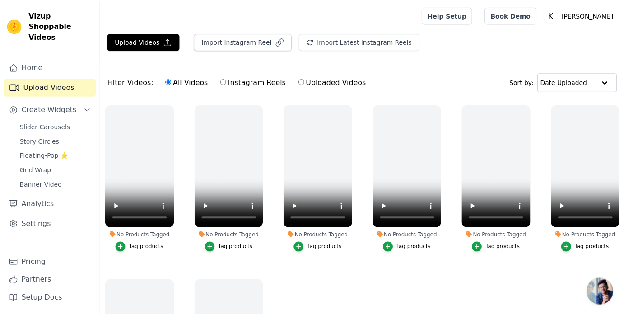
scroll to position [46, 0]
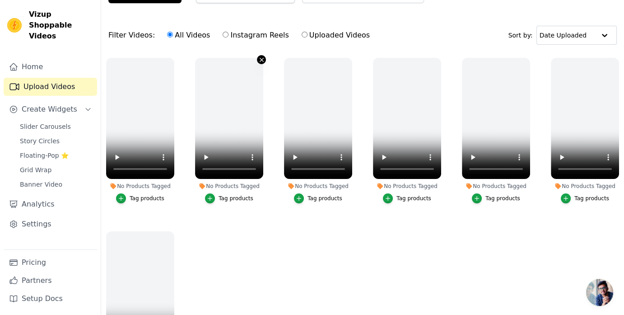
click at [259, 59] on icon "button" at bounding box center [261, 59] width 7 height 7
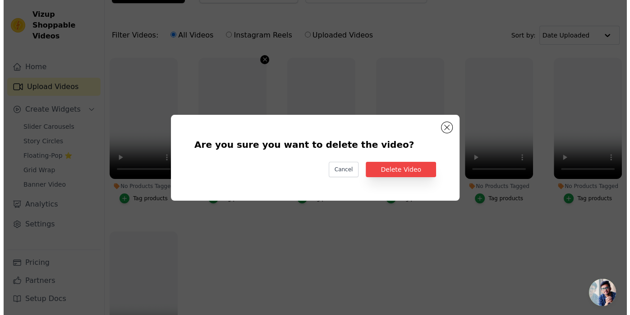
scroll to position [0, 0]
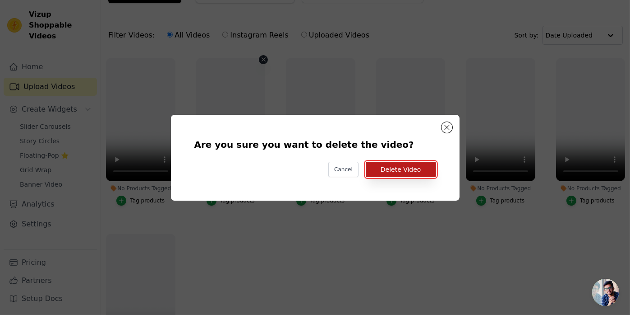
click at [382, 168] on button "Delete Video" at bounding box center [401, 169] width 70 height 15
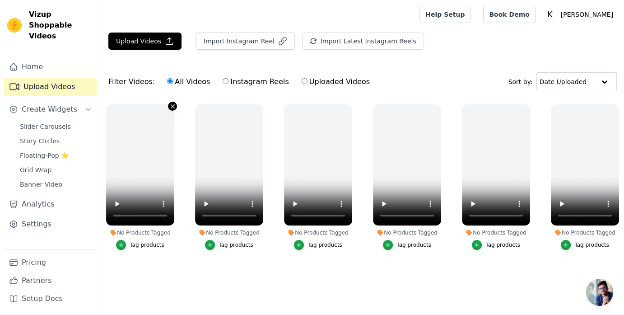
click at [172, 104] on icon "button" at bounding box center [172, 106] width 7 height 7
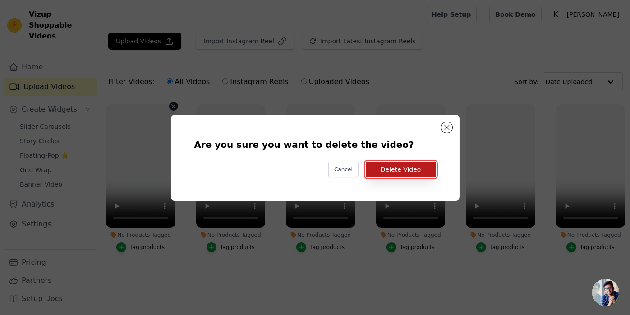
click at [388, 171] on button "Delete Video" at bounding box center [401, 169] width 70 height 15
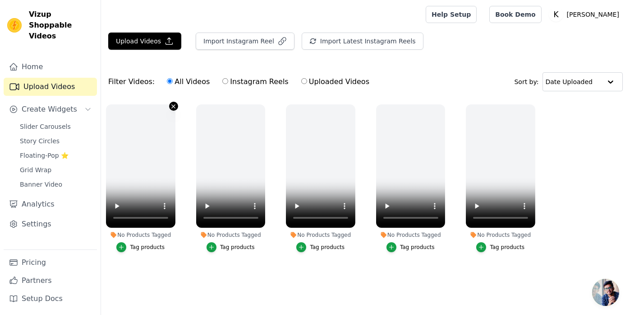
click at [171, 106] on icon "button" at bounding box center [173, 106] width 7 height 7
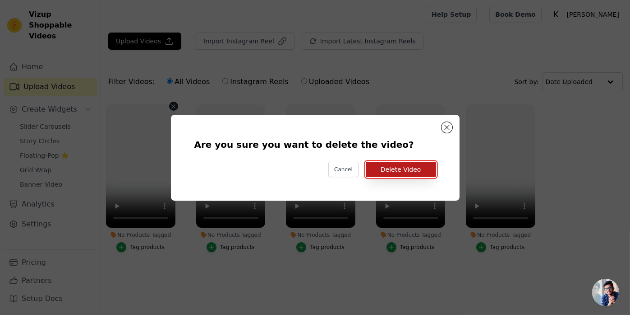
click at [417, 167] on button "Delete Video" at bounding box center [401, 169] width 70 height 15
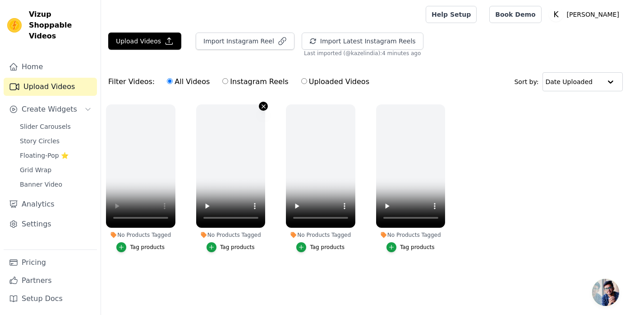
click at [264, 104] on icon "button" at bounding box center [264, 106] width 4 height 4
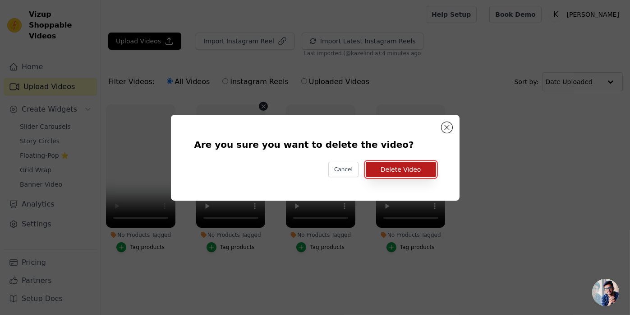
click at [415, 168] on button "Delete Video" at bounding box center [401, 169] width 70 height 15
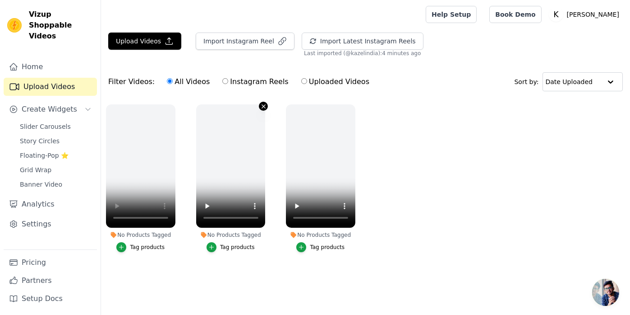
click at [263, 106] on icon "button" at bounding box center [264, 106] width 4 height 4
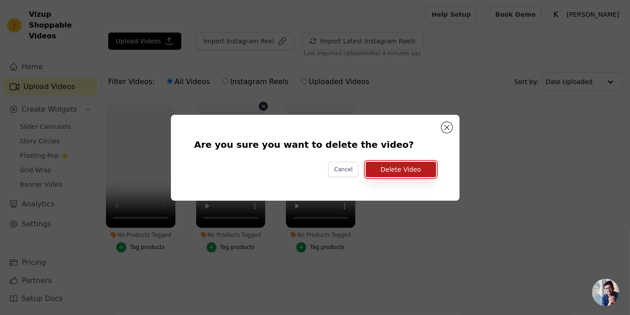
click at [391, 169] on button "Delete Video" at bounding box center [401, 169] width 70 height 15
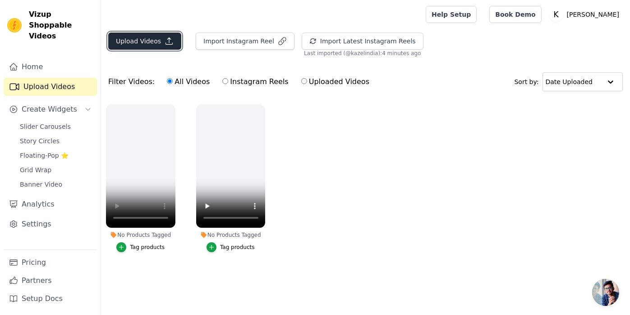
click at [165, 42] on icon "button" at bounding box center [169, 41] width 9 height 9
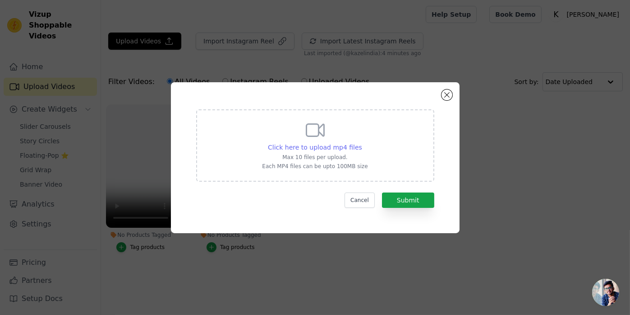
click at [332, 144] on span "Click here to upload mp4 files" at bounding box center [315, 146] width 94 height 7
click at [362, 143] on input "Click here to upload mp4 files Max 10 files per upload. Each MP4 files can be u…" at bounding box center [362, 142] width 0 height 0
type input "C:\fakepath\4efd3b0deef44159a8133972bd09adea.HD-1080p-7.2Mbps-49975038.mp4"
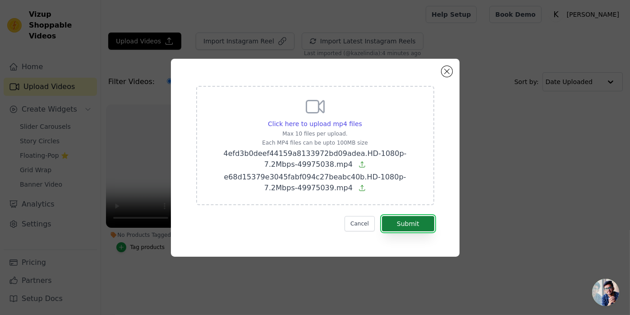
click at [406, 222] on button "Submit" at bounding box center [408, 223] width 52 height 15
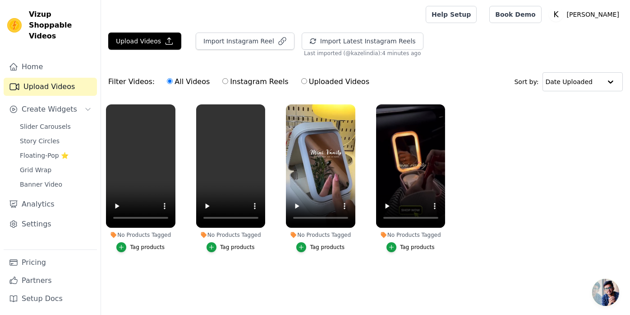
click at [222, 245] on div "Tag products" at bounding box center [237, 246] width 35 height 7
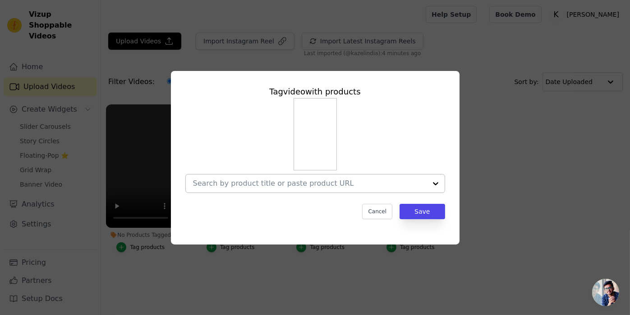
click at [292, 180] on input "No Products Tagged Tag video with products Cancel Save Tag products" at bounding box center [310, 183] width 234 height 9
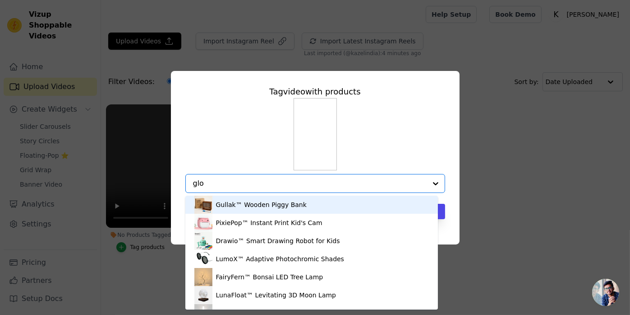
type input "glow"
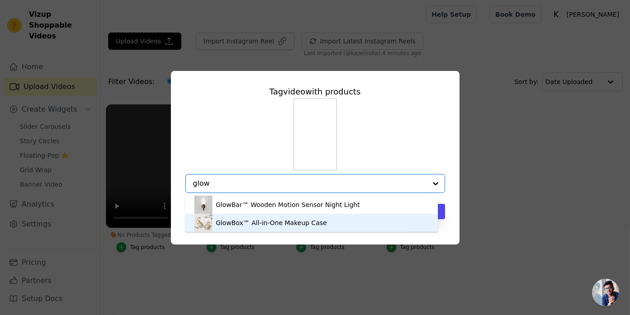
click at [228, 222] on div "GlowBox™ All-in-One Makeup Case" at bounding box center [271, 222] width 111 height 9
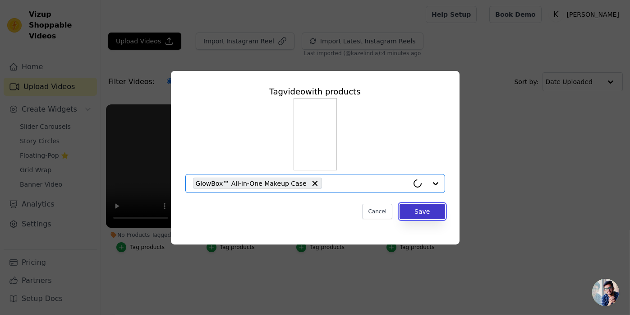
click at [420, 213] on button "Save" at bounding box center [422, 211] width 45 height 15
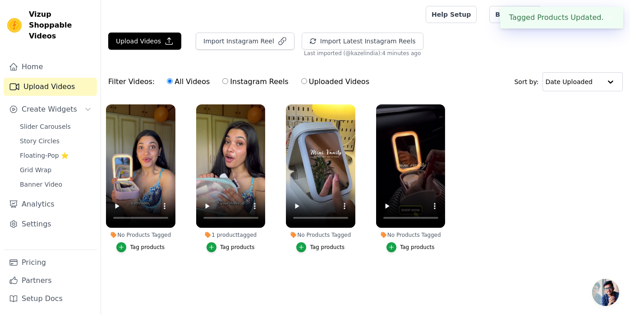
click at [153, 245] on div "Tag products" at bounding box center [147, 246] width 35 height 7
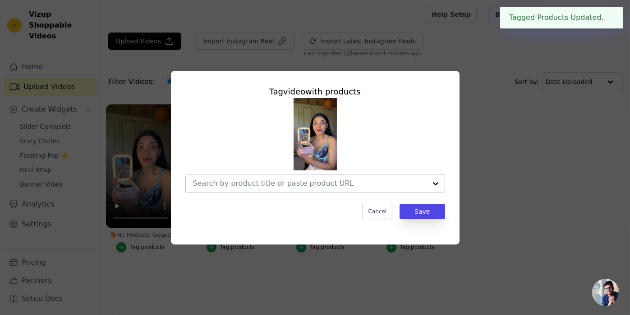
click at [243, 183] on input "No Products Tagged Tag video with products Cancel Save Tag products" at bounding box center [310, 183] width 234 height 9
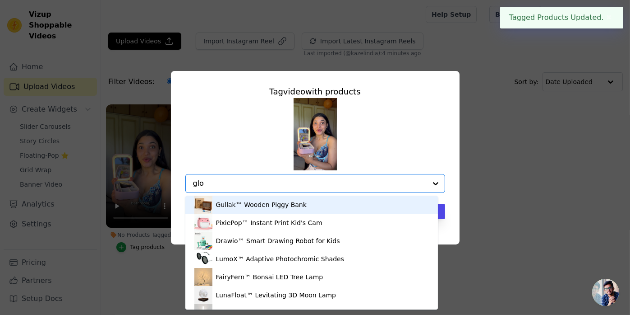
type input "glow"
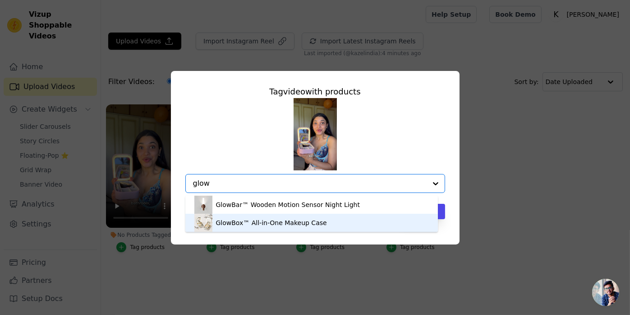
click at [238, 217] on div "GlowBox™ All-in-One Makeup Case" at bounding box center [311, 222] width 235 height 18
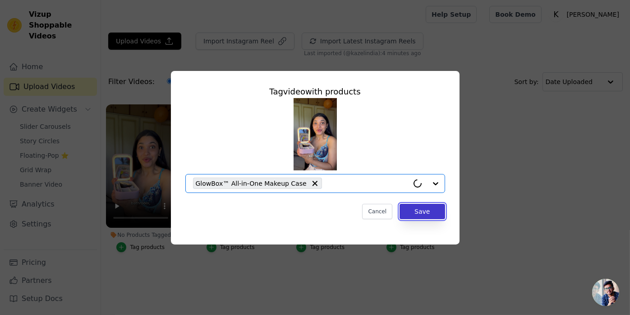
click at [423, 209] on button "Save" at bounding box center [422, 211] width 45 height 15
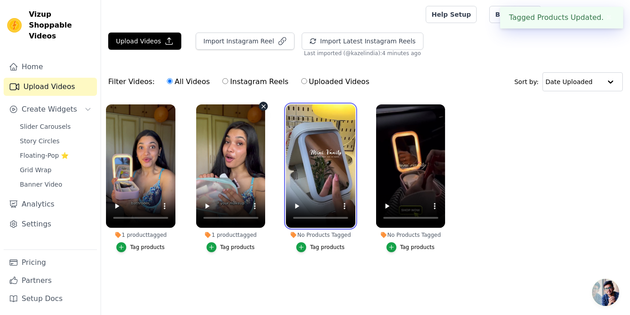
drag, startPoint x: 306, startPoint y: 147, endPoint x: 247, endPoint y: 148, distance: 59.1
click at [247, 148] on ul "1 product tagged Tag products 1 product tagged Tag products No Products Tagged …" at bounding box center [365, 187] width 529 height 176
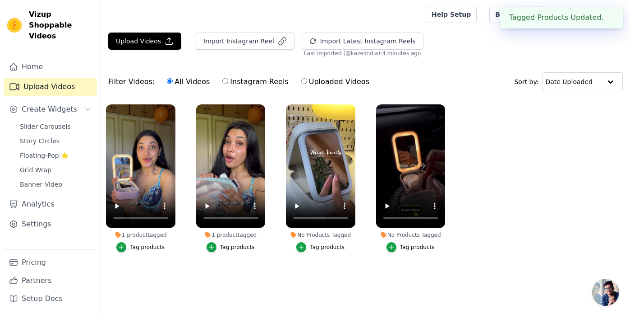
click at [333, 247] on div "Tag products" at bounding box center [327, 246] width 35 height 7
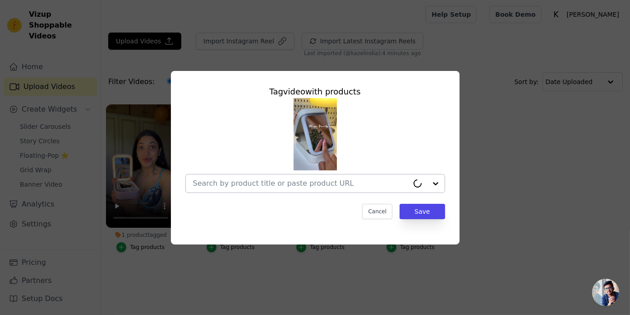
click at [284, 187] on input "No Products Tagged Tag video with products Cancel Save Tag products" at bounding box center [301, 183] width 216 height 9
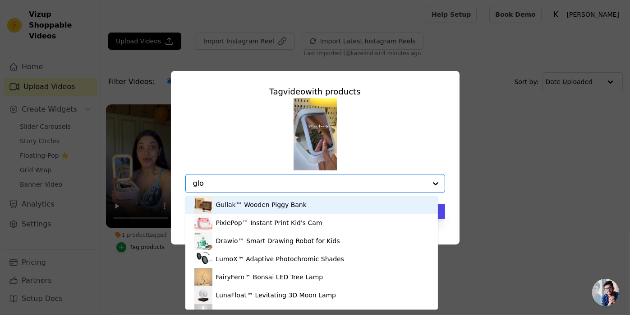
type input "glow"
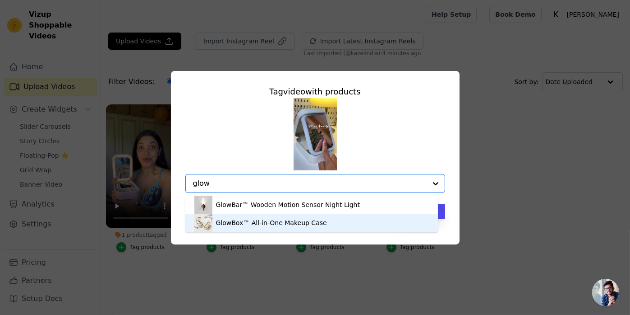
click at [241, 219] on div "GlowBox™ All-in-One Makeup Case" at bounding box center [271, 222] width 111 height 9
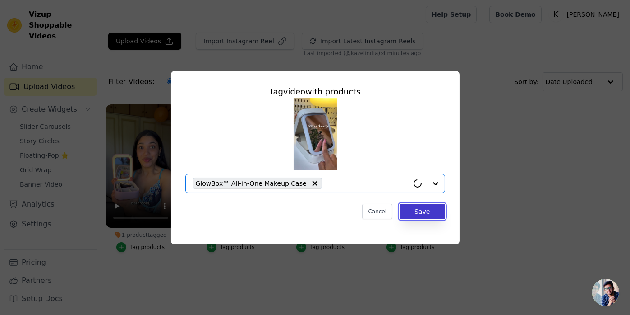
click at [416, 214] on button "Save" at bounding box center [422, 211] width 45 height 15
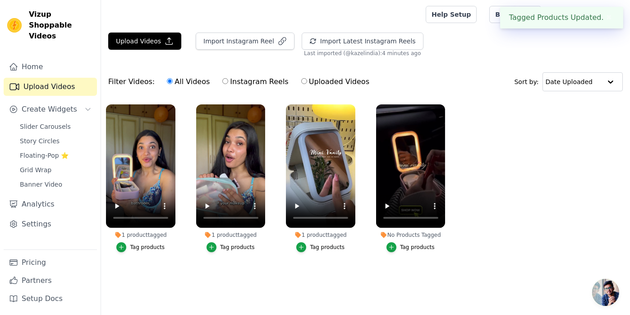
click at [408, 250] on div "Tag products" at bounding box center [417, 246] width 35 height 7
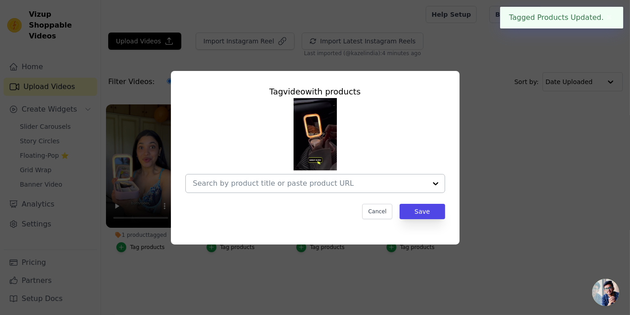
click at [357, 180] on input "No Products Tagged Tag video with products Cancel Save Tag products" at bounding box center [310, 183] width 234 height 9
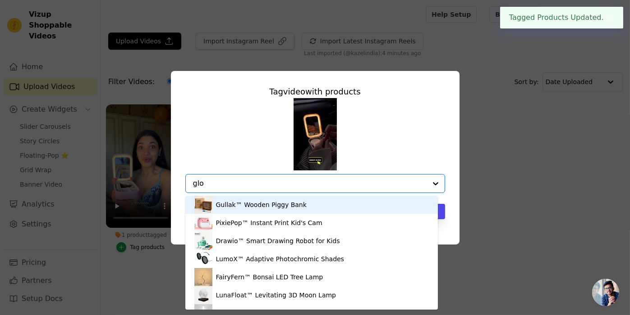
type input "glow"
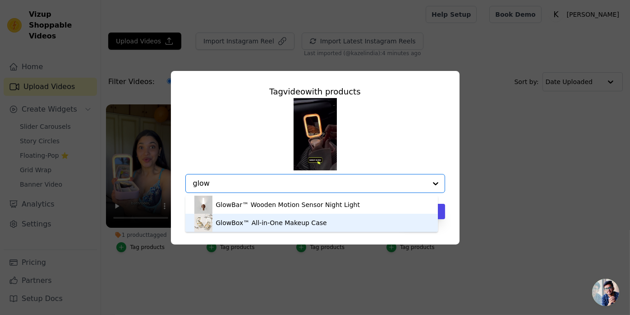
click at [257, 222] on div "GlowBox™ All-in-One Makeup Case" at bounding box center [271, 222] width 111 height 9
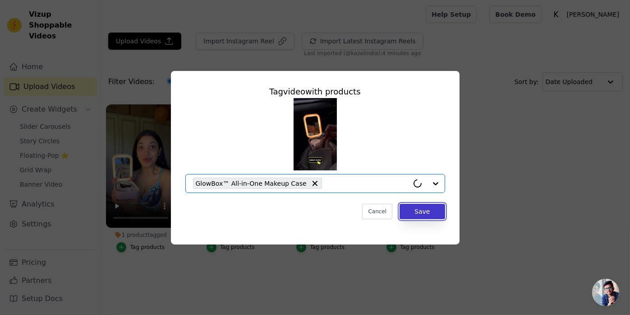
click at [423, 211] on button "Save" at bounding box center [422, 211] width 45 height 15
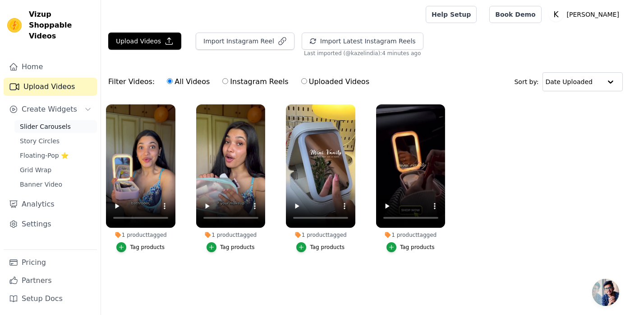
click at [31, 122] on span "Slider Carousels" at bounding box center [45, 126] width 51 height 9
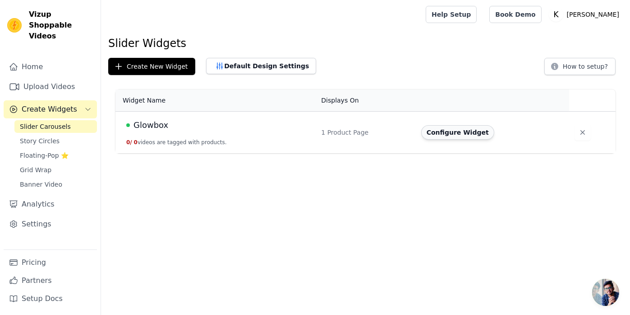
click at [432, 131] on button "Configure Widget" at bounding box center [457, 132] width 73 height 14
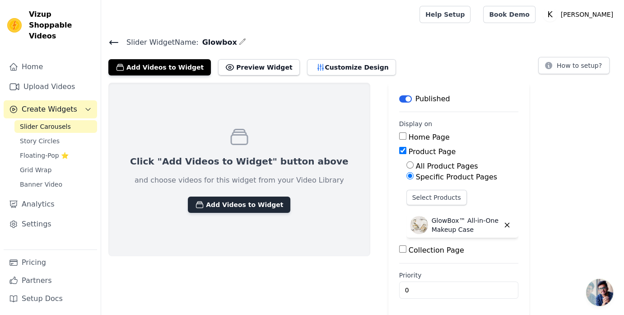
click at [220, 196] on button "Add Videos to Widget" at bounding box center [239, 204] width 102 height 16
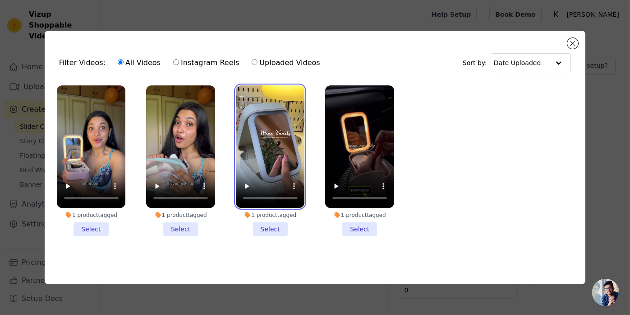
click at [283, 143] on video at bounding box center [270, 146] width 69 height 122
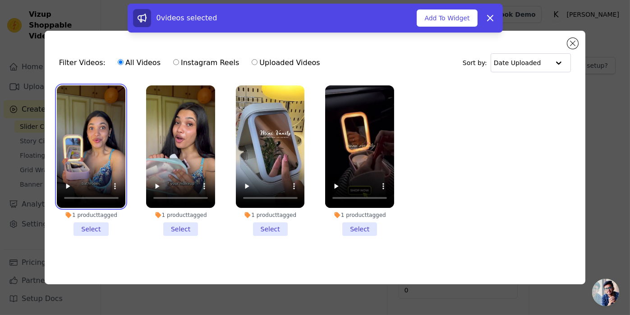
click at [117, 136] on video at bounding box center [91, 146] width 69 height 122
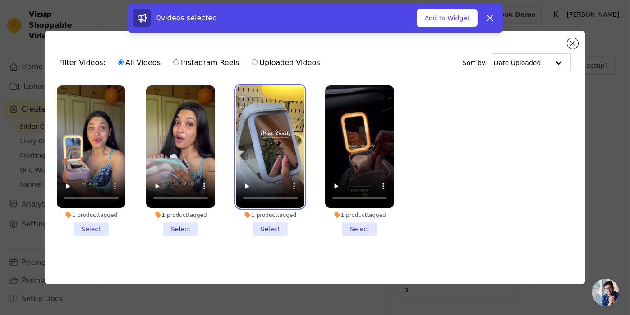
click at [294, 141] on video at bounding box center [270, 146] width 69 height 122
click at [268, 223] on li "1 product tagged Select" at bounding box center [270, 160] width 69 height 150
click at [0, 0] on input "1 product tagged Select" at bounding box center [0, 0] width 0 height 0
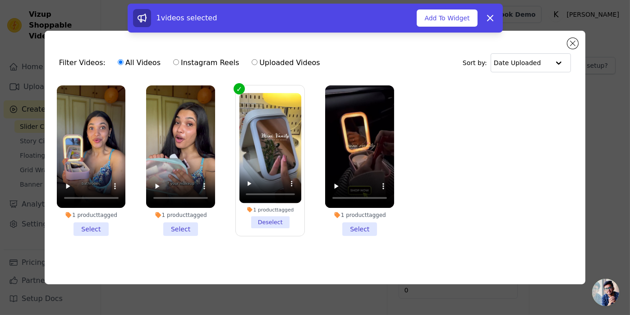
click at [97, 229] on li "1 product tagged Select" at bounding box center [91, 160] width 69 height 150
click at [0, 0] on input "1 product tagged Select" at bounding box center [0, 0] width 0 height 0
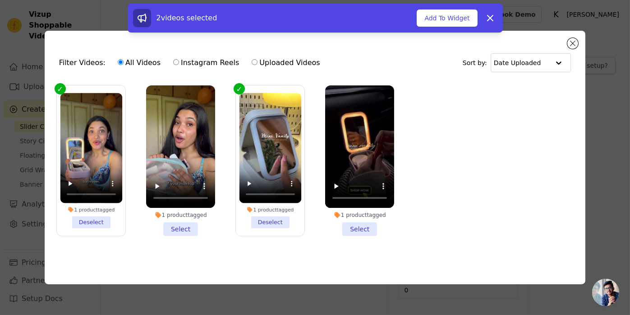
click at [353, 231] on li "1 product tagged Select" at bounding box center [359, 160] width 69 height 150
click at [0, 0] on input "1 product tagged Select" at bounding box center [0, 0] width 0 height 0
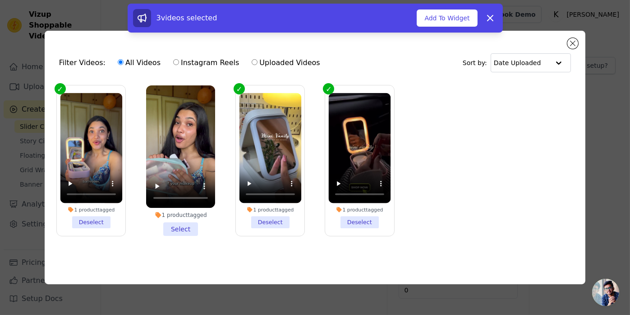
click at [186, 228] on li "1 product tagged Select" at bounding box center [180, 160] width 69 height 150
click at [0, 0] on input "1 product tagged Select" at bounding box center [0, 0] width 0 height 0
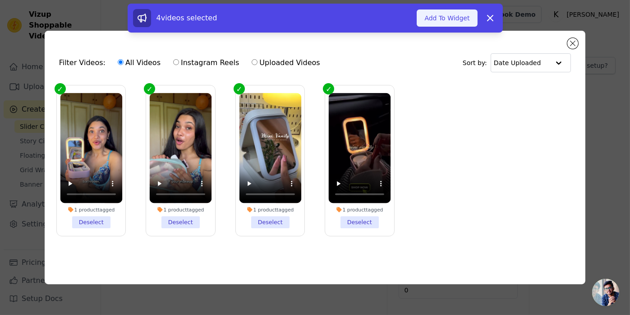
click at [435, 16] on button "Add To Widget" at bounding box center [447, 17] width 60 height 17
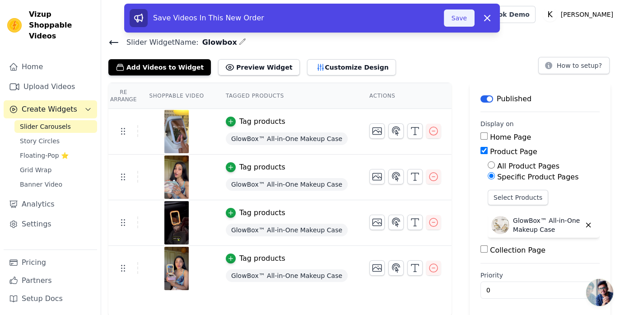
click at [455, 17] on button "Save" at bounding box center [459, 17] width 31 height 17
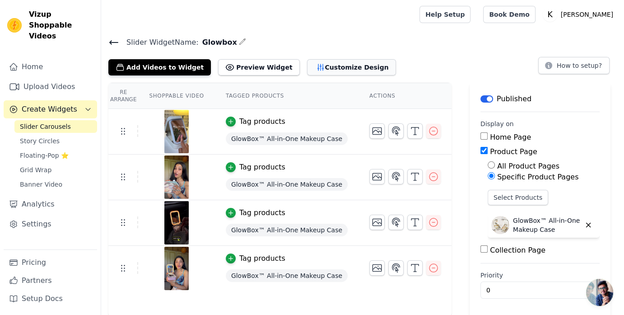
click at [307, 62] on button "Customize Design" at bounding box center [351, 67] width 89 height 16
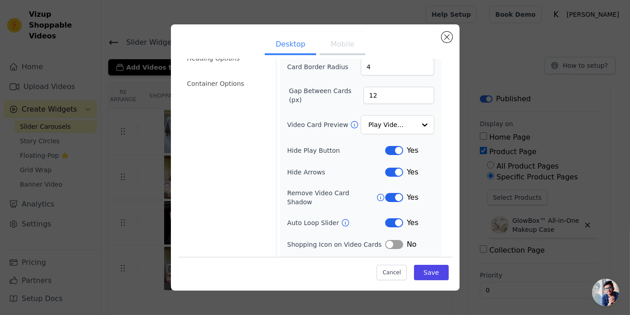
scroll to position [82, 0]
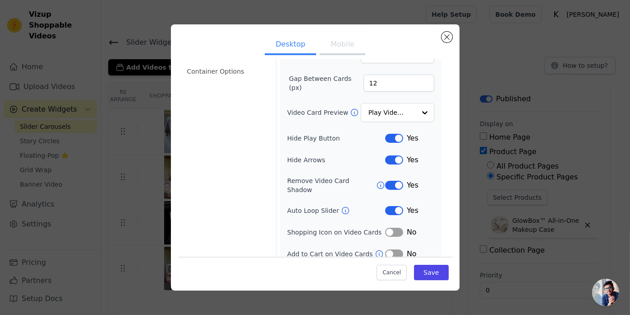
click at [389, 227] on button "Label" at bounding box center [394, 231] width 18 height 9
click at [388, 249] on button "Label" at bounding box center [394, 253] width 18 height 9
click at [333, 46] on button "Mobile" at bounding box center [342, 45] width 45 height 20
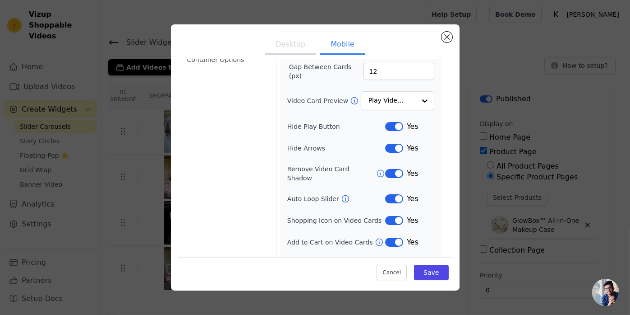
scroll to position [103, 0]
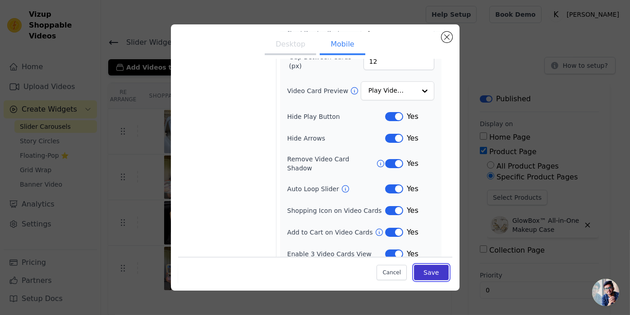
click at [414, 269] on button "Save" at bounding box center [431, 271] width 34 height 15
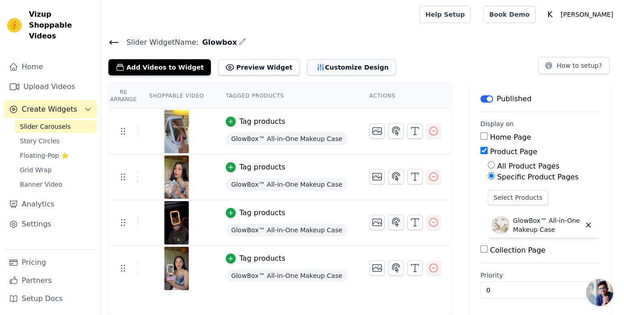
click at [310, 60] on button "Customize Design" at bounding box center [351, 67] width 89 height 16
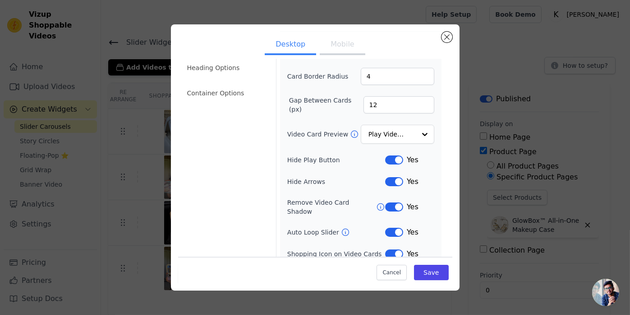
scroll to position [82, 0]
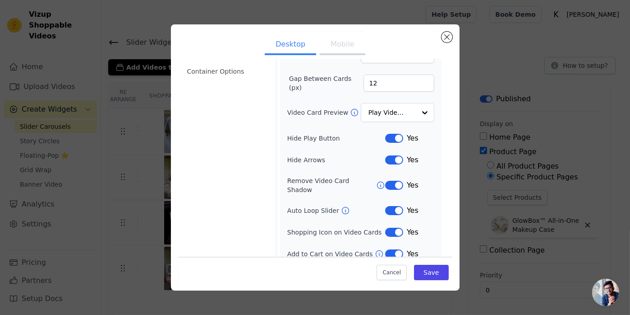
click at [330, 44] on button "Mobile" at bounding box center [342, 45] width 45 height 20
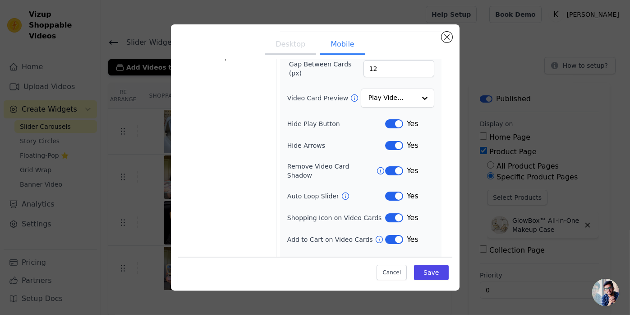
scroll to position [103, 0]
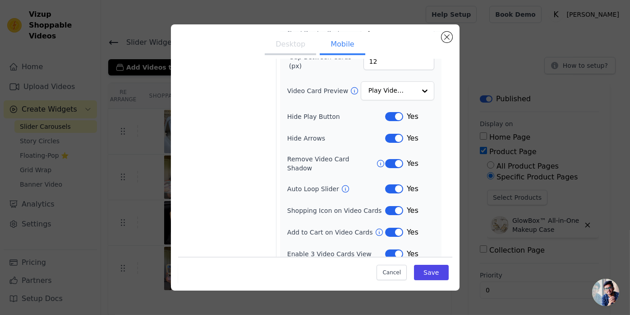
click at [387, 227] on button "Label" at bounding box center [394, 231] width 18 height 9
click at [385, 206] on button "Label" at bounding box center [394, 210] width 18 height 9
click at [429, 272] on button "Save" at bounding box center [431, 271] width 34 height 15
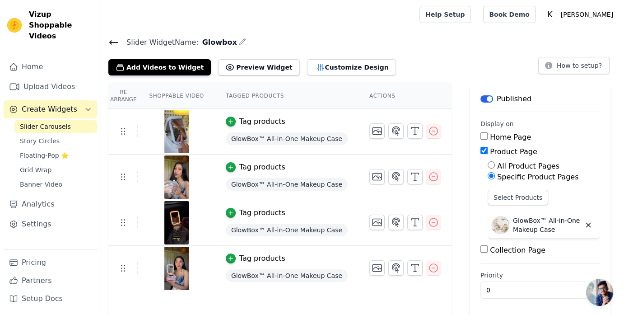
click at [238, 141] on span "GlowBox™ All-in-One Makeup Case" at bounding box center [287, 138] width 122 height 13
click at [35, 78] on link "Upload Videos" at bounding box center [50, 87] width 93 height 18
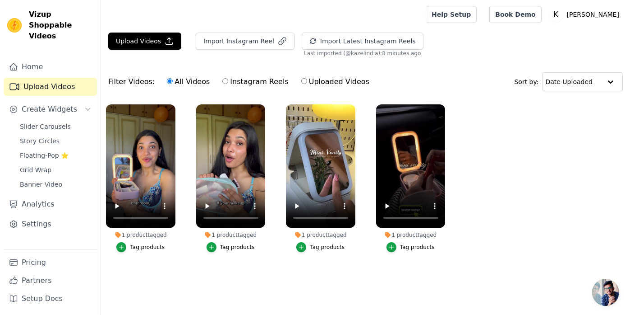
click at [140, 249] on div "Tag products" at bounding box center [147, 246] width 35 height 7
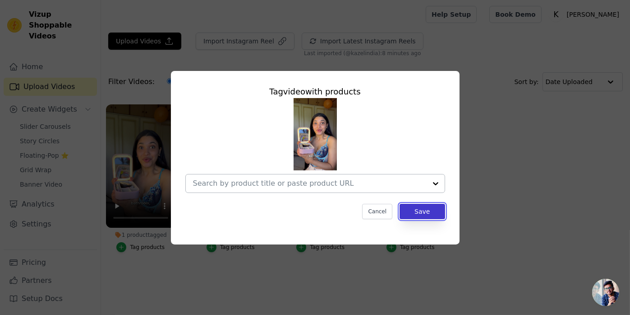
click at [426, 212] on button "Save" at bounding box center [422, 211] width 45 height 15
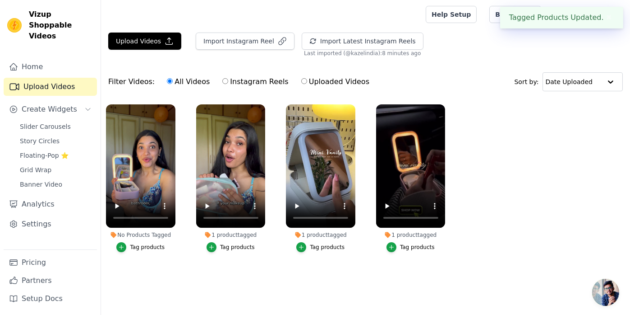
click at [231, 249] on div "Tag products" at bounding box center [237, 246] width 35 height 7
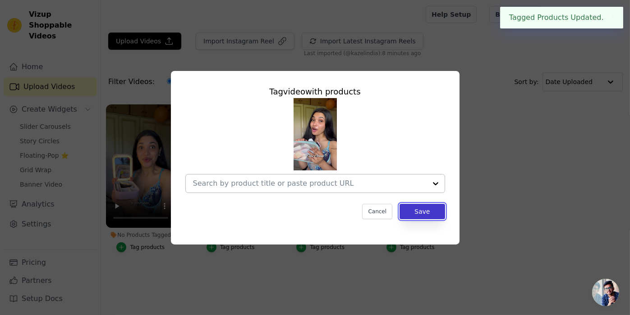
click at [420, 214] on button "Save" at bounding box center [422, 211] width 45 height 15
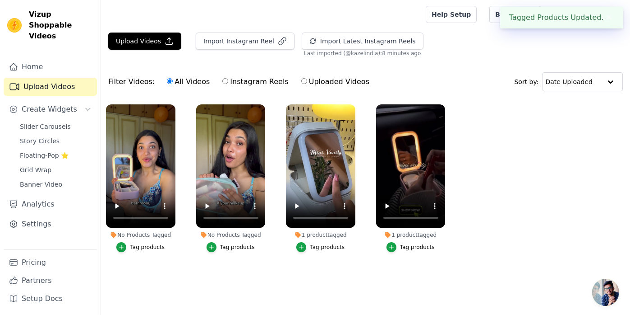
click at [323, 244] on div "Tag products" at bounding box center [327, 246] width 35 height 7
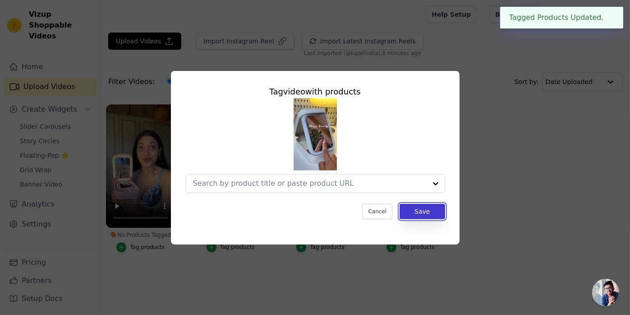
click at [414, 214] on button "Save" at bounding box center [422, 211] width 45 height 15
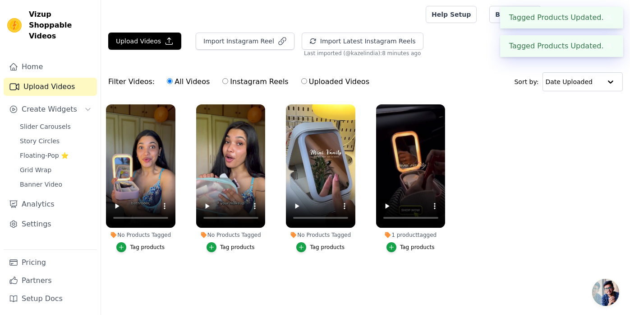
click at [416, 245] on div "Tag products" at bounding box center [417, 246] width 35 height 7
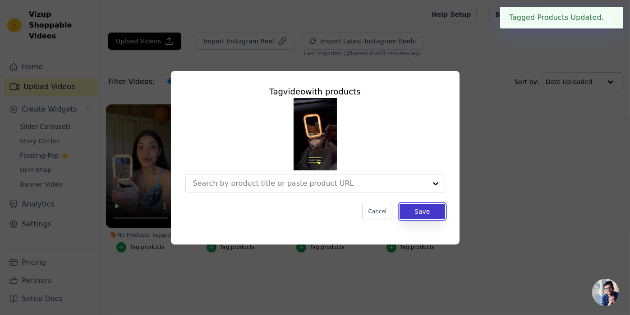
click at [422, 216] on button "Save" at bounding box center [422, 211] width 45 height 15
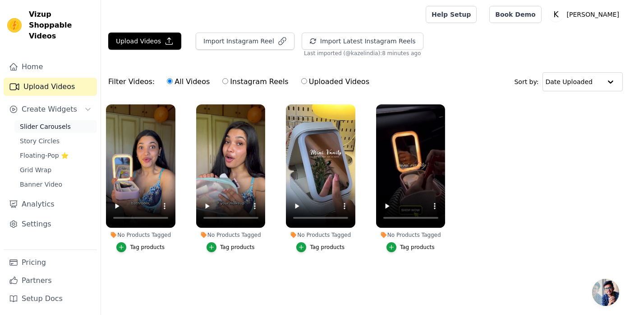
click at [60, 122] on span "Slider Carousels" at bounding box center [45, 126] width 51 height 9
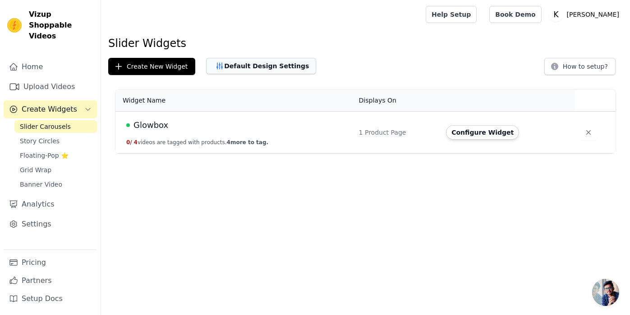
click at [264, 72] on button "Default Design Settings" at bounding box center [261, 66] width 110 height 16
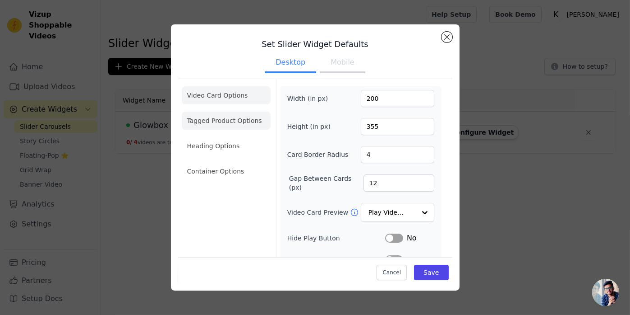
click at [227, 121] on li "Tagged Product Options" at bounding box center [226, 120] width 89 height 18
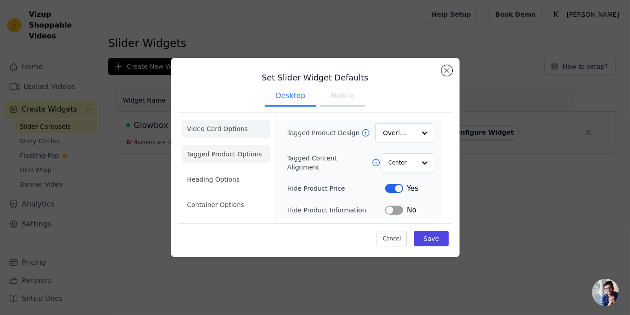
click at [230, 132] on li "Video Card Options" at bounding box center [226, 129] width 89 height 18
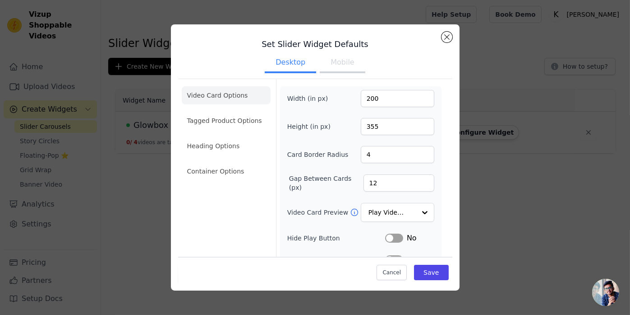
click at [342, 65] on button "Mobile" at bounding box center [342, 63] width 45 height 20
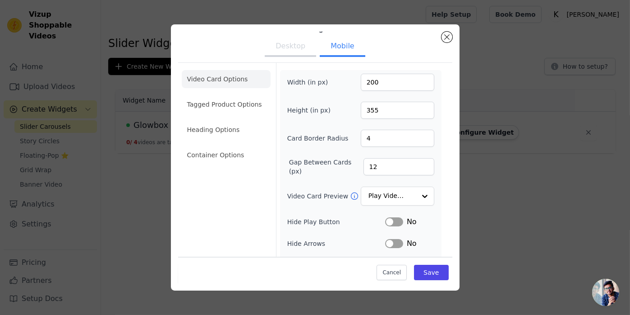
scroll to position [19, 0]
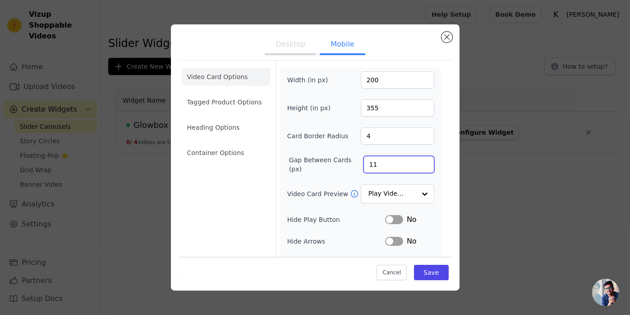
click at [418, 165] on input "11" at bounding box center [399, 164] width 71 height 17
click at [418, 165] on input "10" at bounding box center [399, 164] width 71 height 17
click at [418, 165] on input "9" at bounding box center [399, 164] width 71 height 17
type input "8"
click at [418, 165] on input "8" at bounding box center [399, 164] width 71 height 17
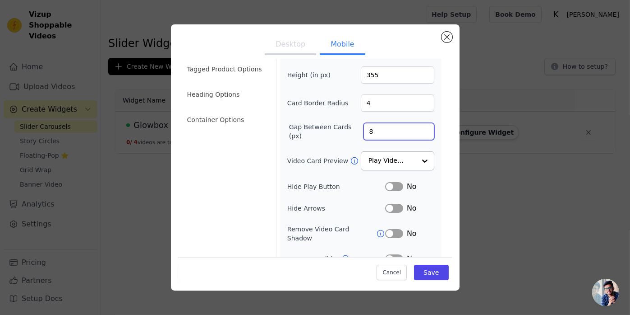
scroll to position [64, 0]
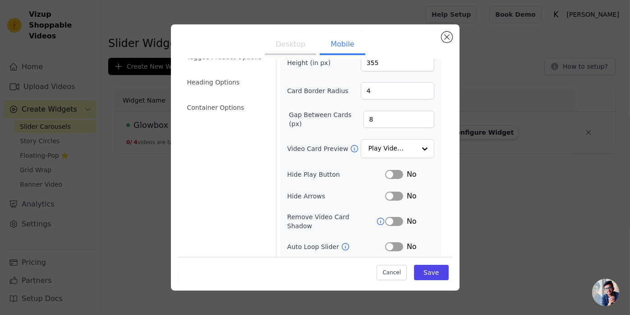
click at [390, 173] on button "Label" at bounding box center [394, 174] width 18 height 9
click at [401, 153] on input "Video Card Preview" at bounding box center [392, 149] width 46 height 18
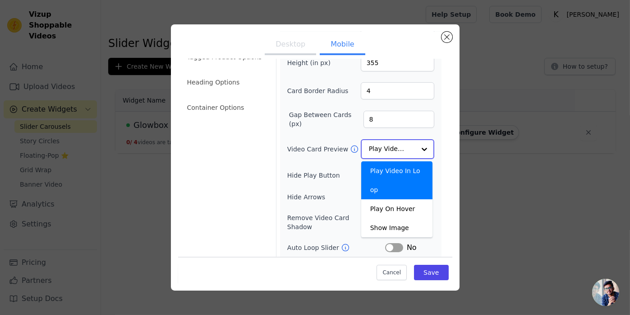
click at [402, 151] on input "Video Card Preview" at bounding box center [392, 149] width 46 height 18
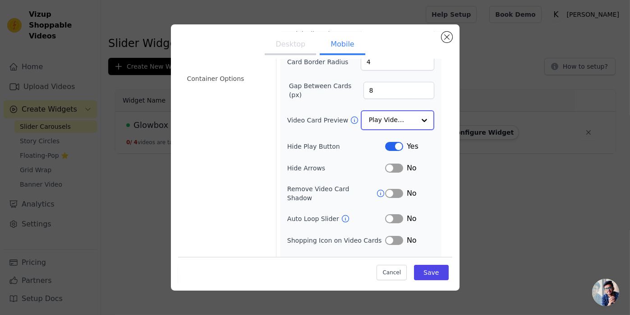
scroll to position [121, 0]
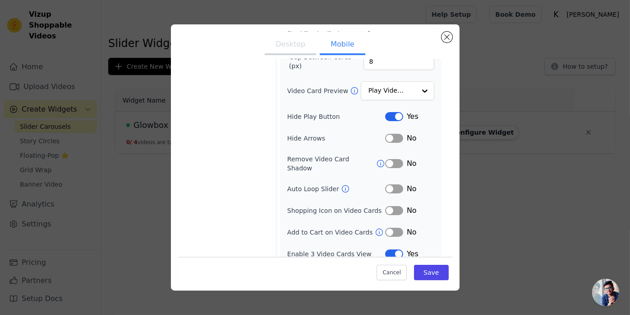
click at [390, 137] on button "Label" at bounding box center [394, 138] width 18 height 9
click at [392, 159] on button "Label" at bounding box center [394, 163] width 18 height 9
click at [388, 184] on button "Label" at bounding box center [394, 188] width 18 height 9
click at [397, 249] on button "Label" at bounding box center [394, 253] width 18 height 9
click at [426, 275] on button "Save" at bounding box center [431, 271] width 34 height 15
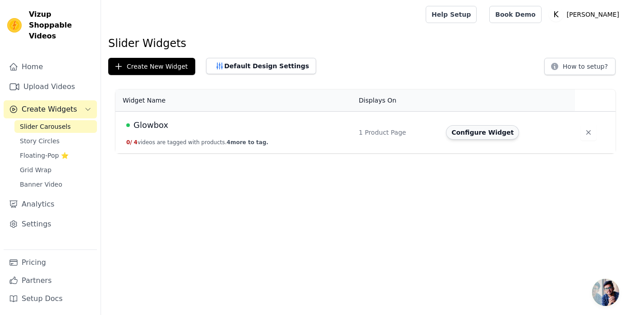
click at [451, 132] on button "Configure Widget" at bounding box center [482, 132] width 73 height 14
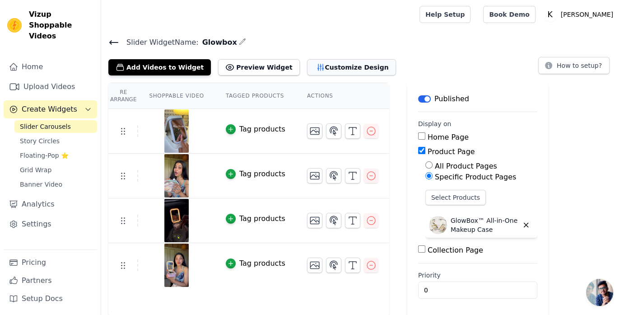
click at [311, 74] on button "Customize Design" at bounding box center [351, 67] width 89 height 16
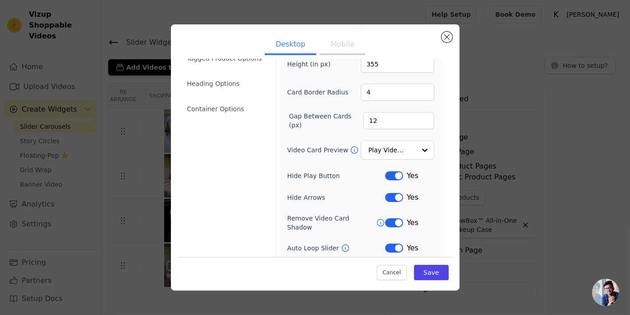
scroll to position [82, 0]
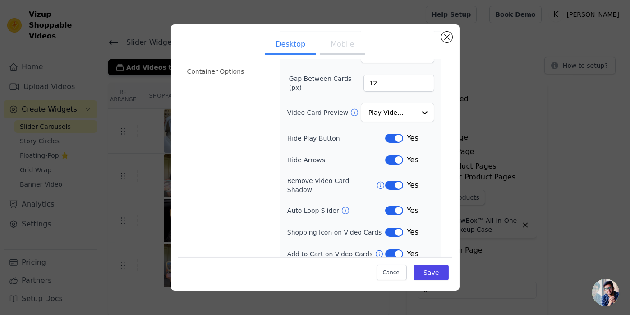
click at [333, 48] on button "Mobile" at bounding box center [342, 45] width 45 height 20
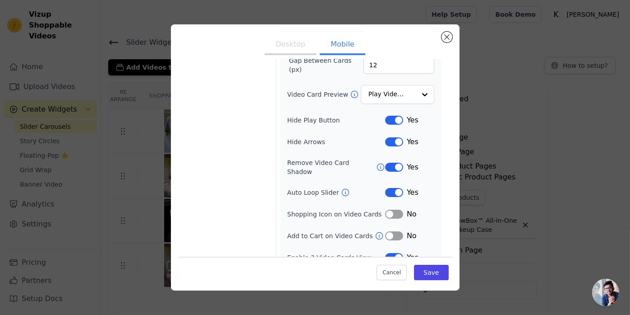
scroll to position [103, 0]
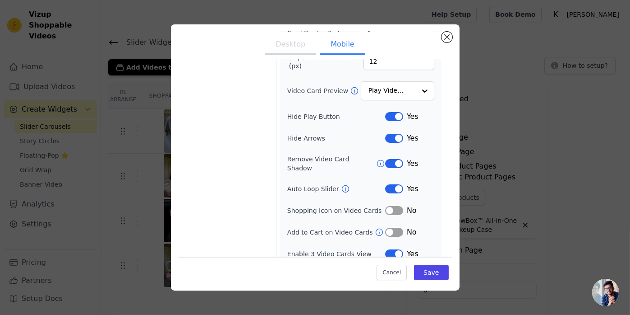
click at [386, 249] on button "Label" at bounding box center [394, 253] width 18 height 9
click at [428, 270] on button "Save" at bounding box center [431, 271] width 34 height 15
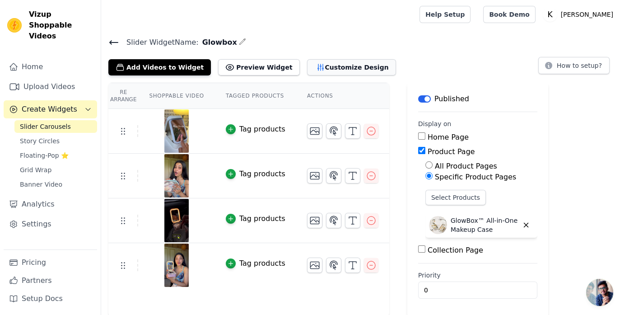
click at [318, 63] on button "Customize Design" at bounding box center [351, 67] width 89 height 16
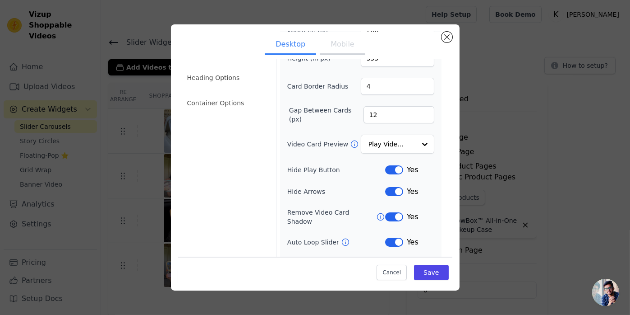
scroll to position [82, 0]
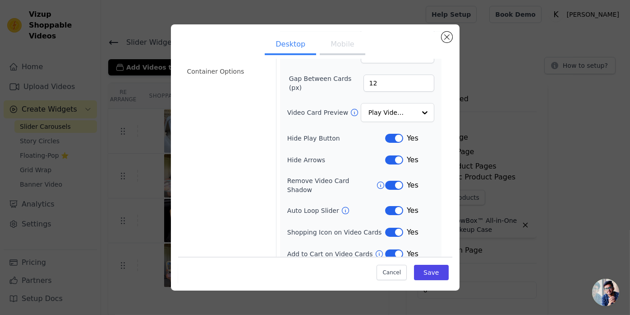
click at [337, 51] on button "Mobile" at bounding box center [342, 45] width 45 height 20
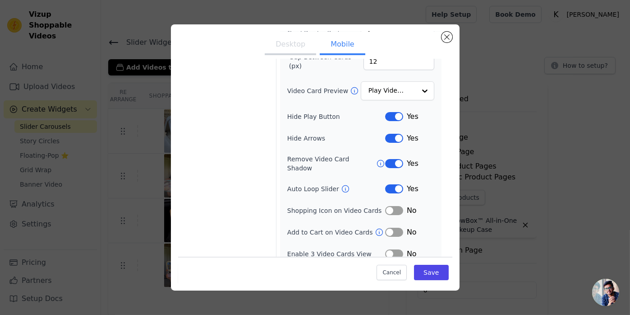
click at [385, 249] on button "Label" at bounding box center [394, 253] width 18 height 9
click at [424, 266] on button "Save" at bounding box center [431, 271] width 34 height 15
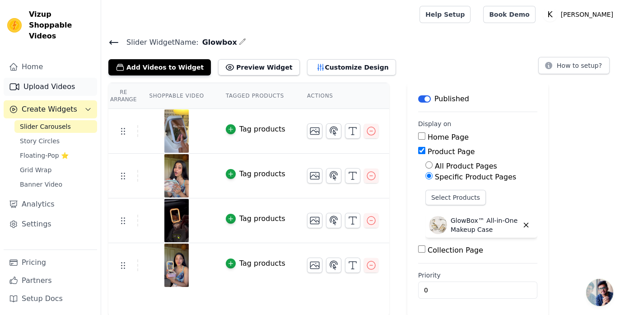
click at [43, 78] on link "Upload Videos" at bounding box center [50, 87] width 93 height 18
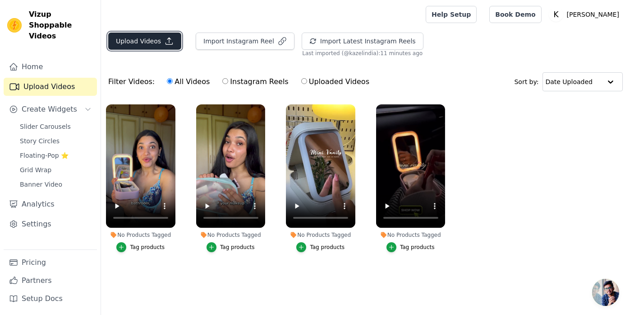
click at [151, 39] on button "Upload Videos" at bounding box center [144, 40] width 73 height 17
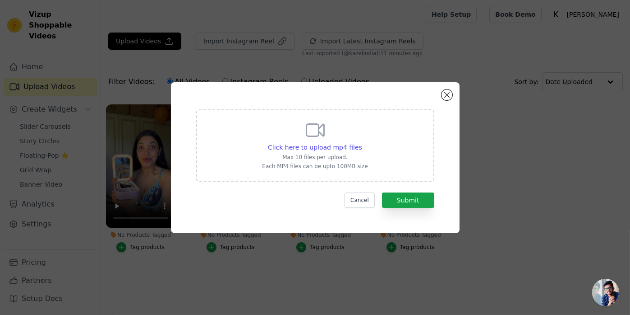
click at [311, 138] on icon at bounding box center [316, 130] width 22 height 22
click at [362, 142] on input "Click here to upload mp4 files Max 10 files per upload. Each MP4 files can be u…" at bounding box center [362, 142] width 0 height 0
type input "C:\fakepath\8189e88cd6ef4142a22a1e3e620458ac.HD-1080p-2.5Mbps-49975017.mp4"
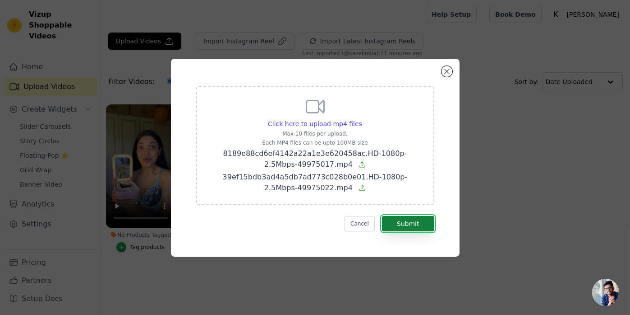
click at [405, 221] on button "Submit" at bounding box center [408, 223] width 52 height 15
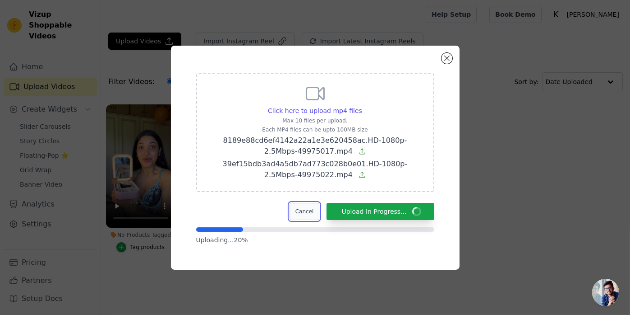
click at [318, 212] on button "Cancel" at bounding box center [305, 211] width 30 height 17
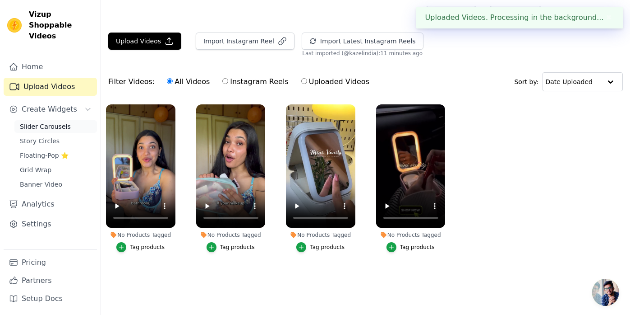
click at [41, 122] on span "Slider Carousels" at bounding box center [45, 126] width 51 height 9
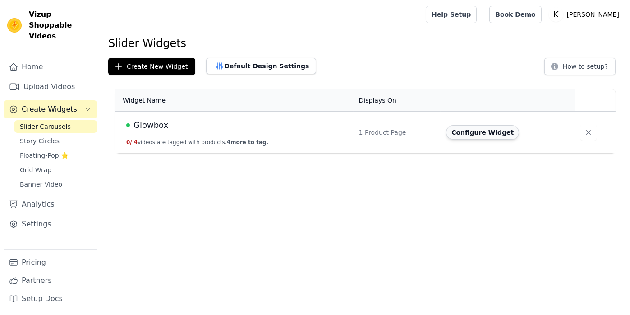
click at [467, 134] on button "Configure Widget" at bounding box center [482, 132] width 73 height 14
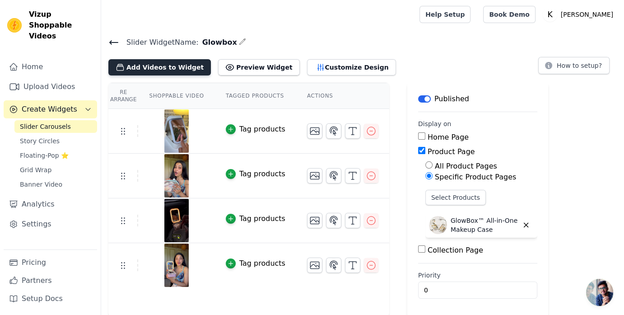
click at [183, 68] on button "Add Videos to Widget" at bounding box center [159, 67] width 102 height 16
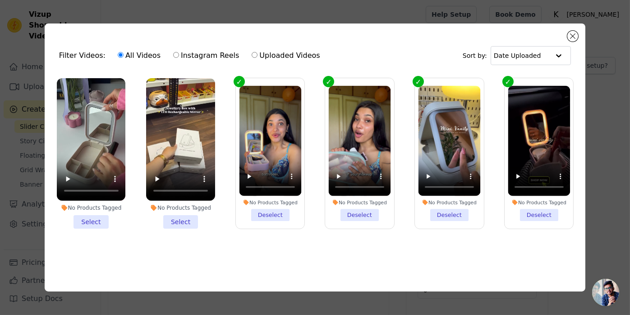
click at [182, 218] on li "No Products Tagged Select" at bounding box center [180, 153] width 69 height 150
click at [0, 0] on input "No Products Tagged Select" at bounding box center [0, 0] width 0 height 0
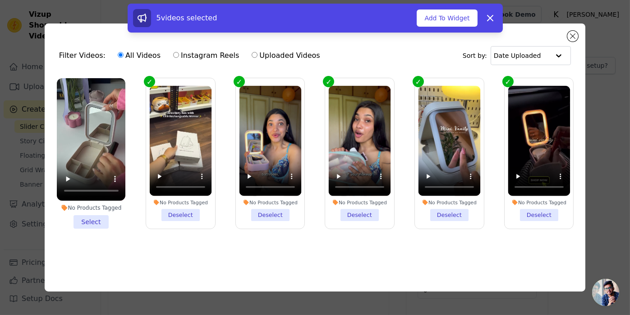
click at [103, 218] on li "No Products Tagged Select" at bounding box center [91, 153] width 69 height 150
click at [0, 0] on input "No Products Tagged Select" at bounding box center [0, 0] width 0 height 0
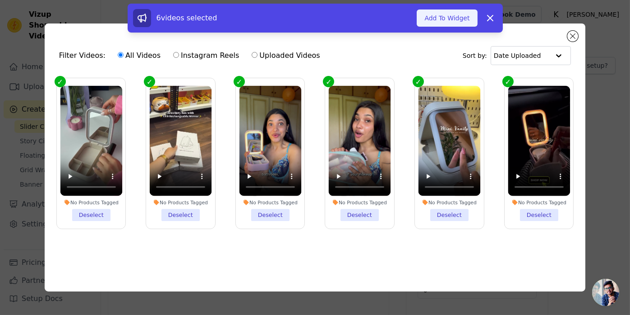
click at [458, 19] on button "Add To Widget" at bounding box center [447, 17] width 60 height 17
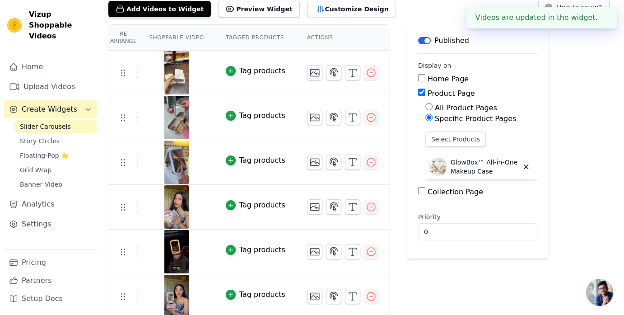
scroll to position [60, 0]
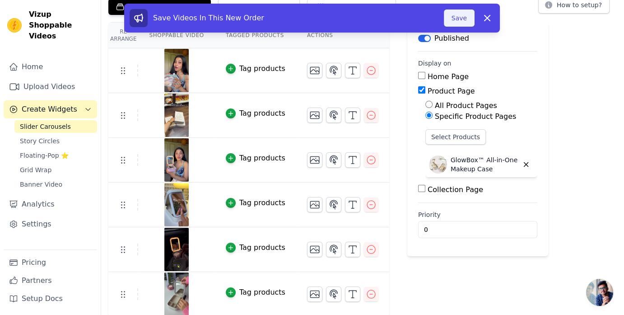
click at [458, 12] on button "Save" at bounding box center [459, 17] width 31 height 17
click at [458, 23] on button "Save" at bounding box center [459, 17] width 31 height 17
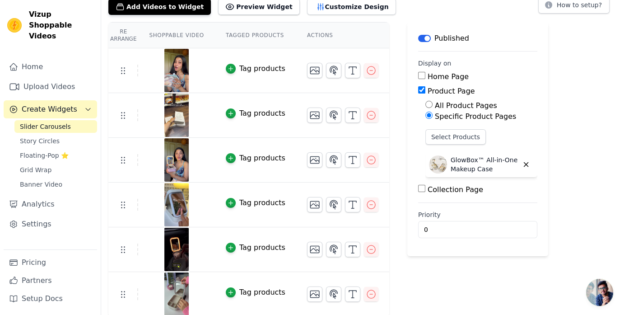
click at [37, 122] on span "Slider Carousels" at bounding box center [45, 126] width 51 height 9
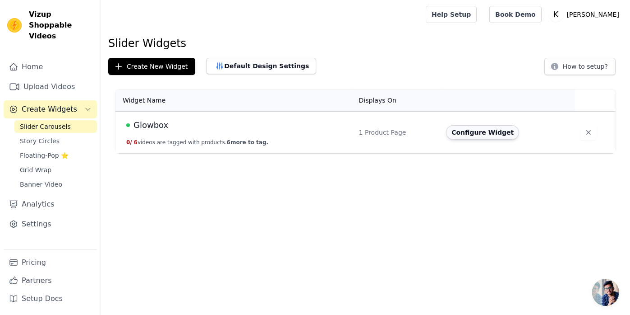
click at [468, 136] on button "Configure Widget" at bounding box center [482, 132] width 73 height 14
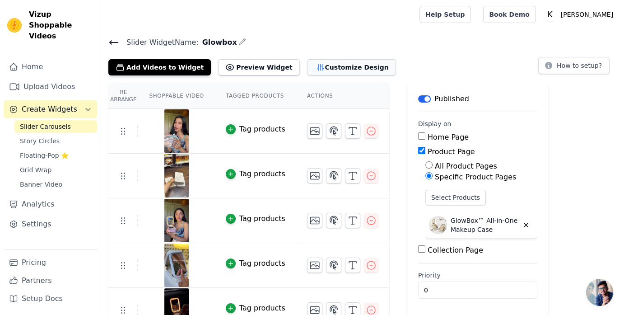
click at [315, 65] on button "Customize Design" at bounding box center [351, 67] width 89 height 16
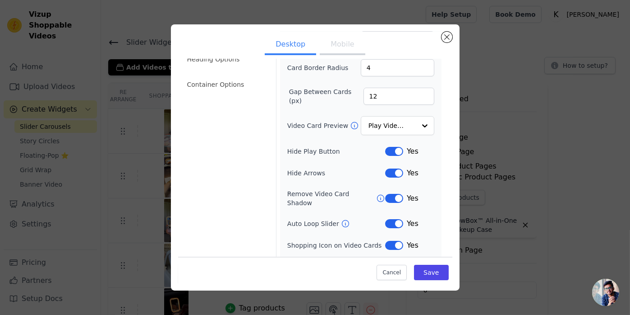
scroll to position [82, 0]
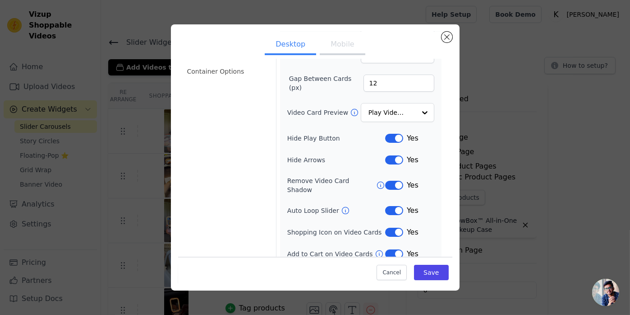
click at [336, 49] on button "Mobile" at bounding box center [342, 45] width 45 height 20
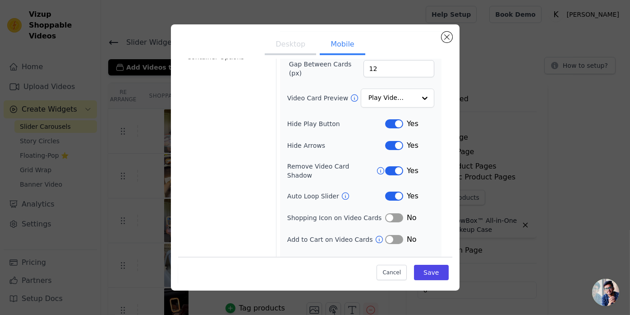
scroll to position [103, 0]
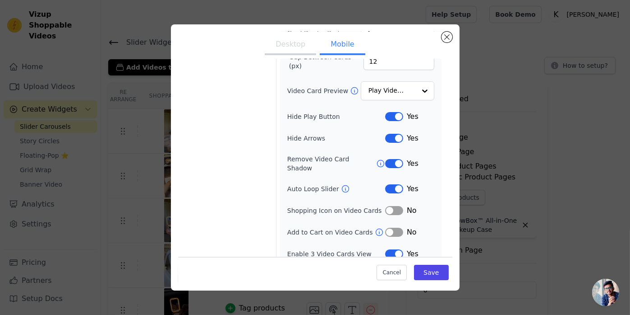
click at [392, 249] on button "Label" at bounding box center [394, 253] width 18 height 9
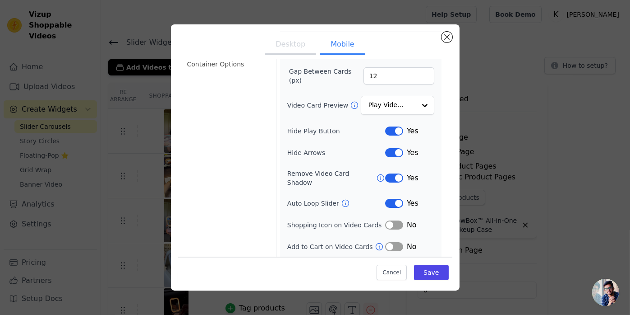
scroll to position [83, 0]
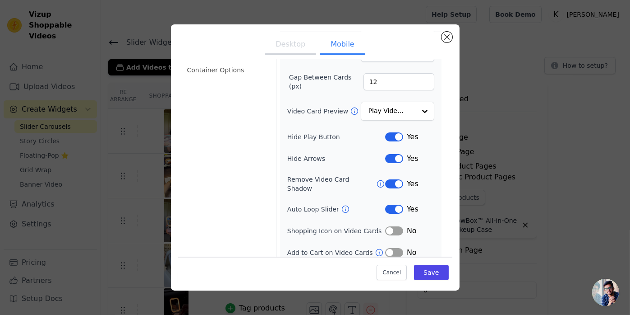
click at [392, 154] on button "Label" at bounding box center [394, 158] width 18 height 9
click at [424, 268] on button "Save" at bounding box center [431, 271] width 34 height 15
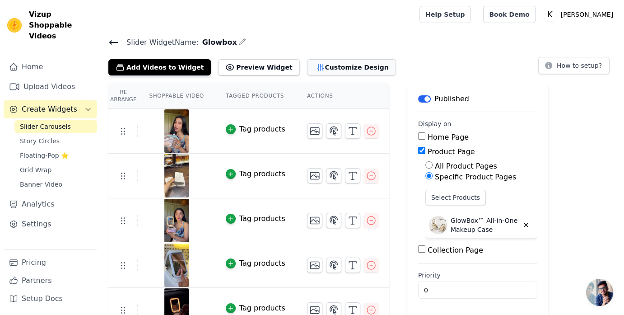
click at [327, 73] on button "Customize Design" at bounding box center [351, 67] width 89 height 16
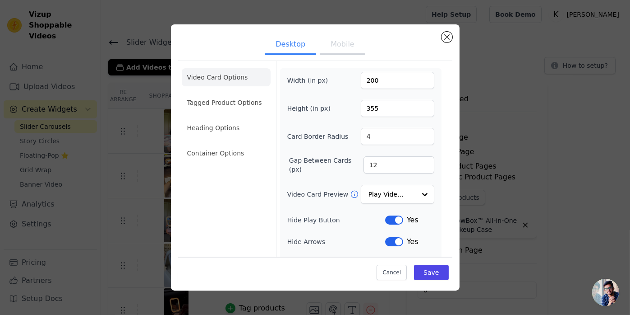
click at [349, 42] on button "Mobile" at bounding box center [342, 45] width 45 height 20
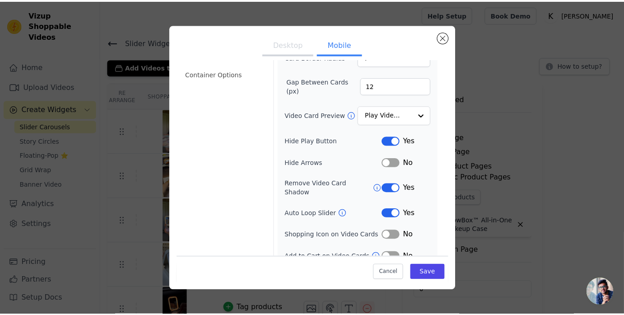
scroll to position [103, 0]
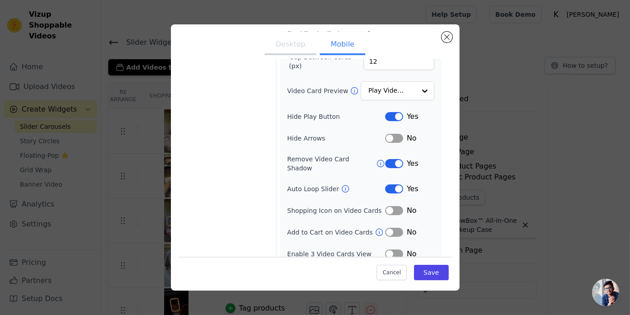
click at [397, 249] on button "Label" at bounding box center [394, 253] width 18 height 9
click at [423, 268] on button "Save" at bounding box center [431, 271] width 34 height 15
